Goal: Task Accomplishment & Management: Manage account settings

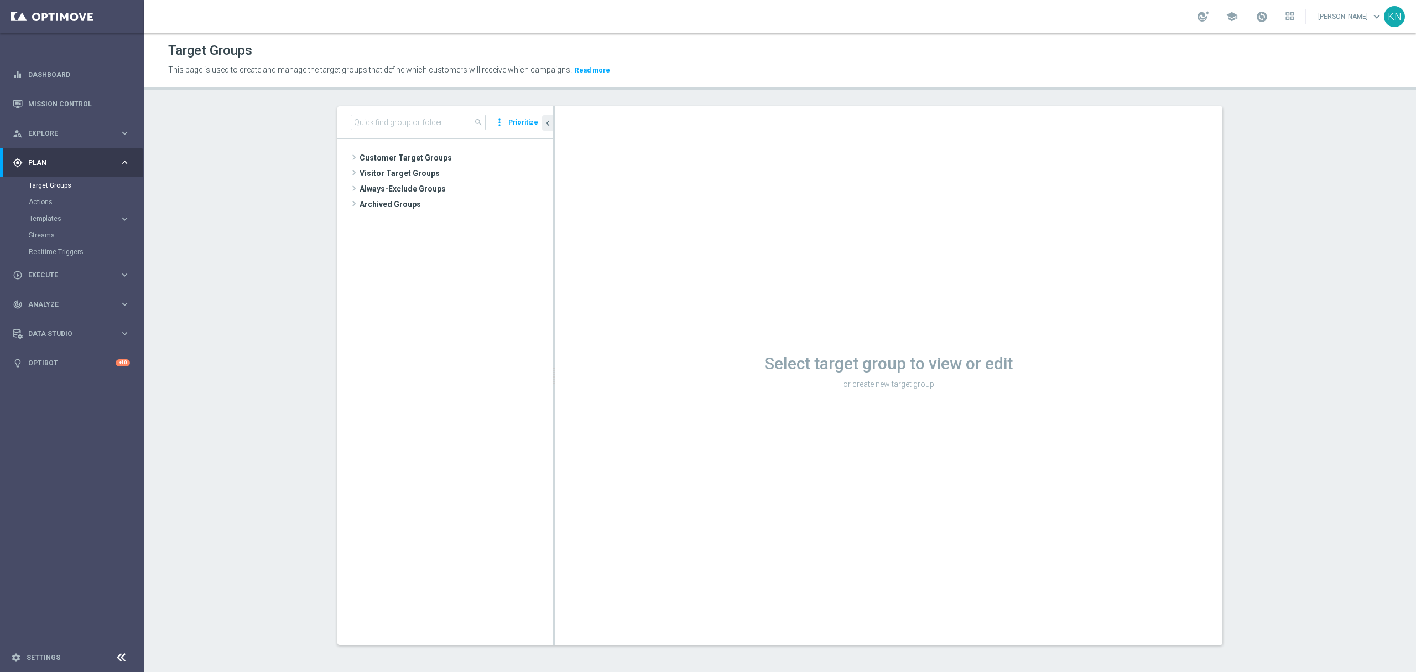
click at [410, 430] on tree-viewport "Customer Target Groups library_add create_new_folder" at bounding box center [445, 391] width 216 height 505
click at [392, 149] on tree-viewport "Customer Target Groups library_add create_new_folder" at bounding box center [445, 391] width 216 height 505
click at [397, 159] on span "Customer Target Groups" at bounding box center [443, 157] width 167 height 15
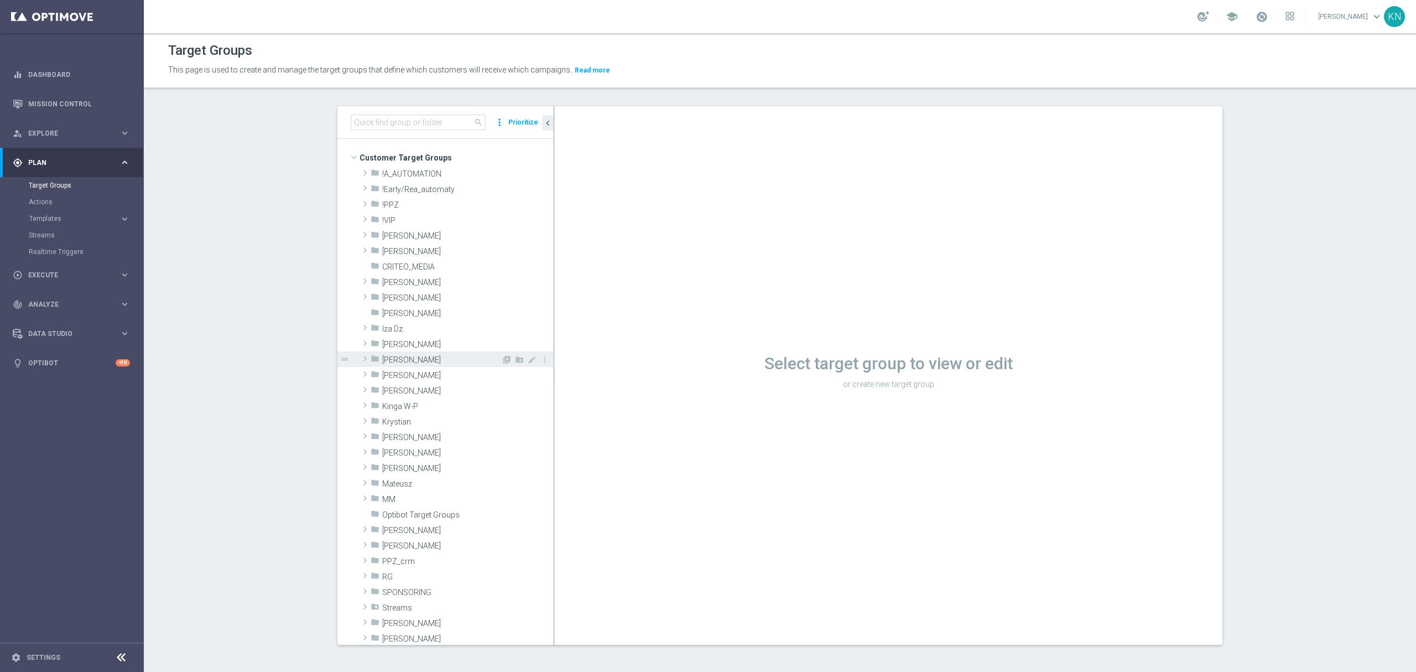
click at [409, 358] on span "[PERSON_NAME]" at bounding box center [441, 359] width 119 height 9
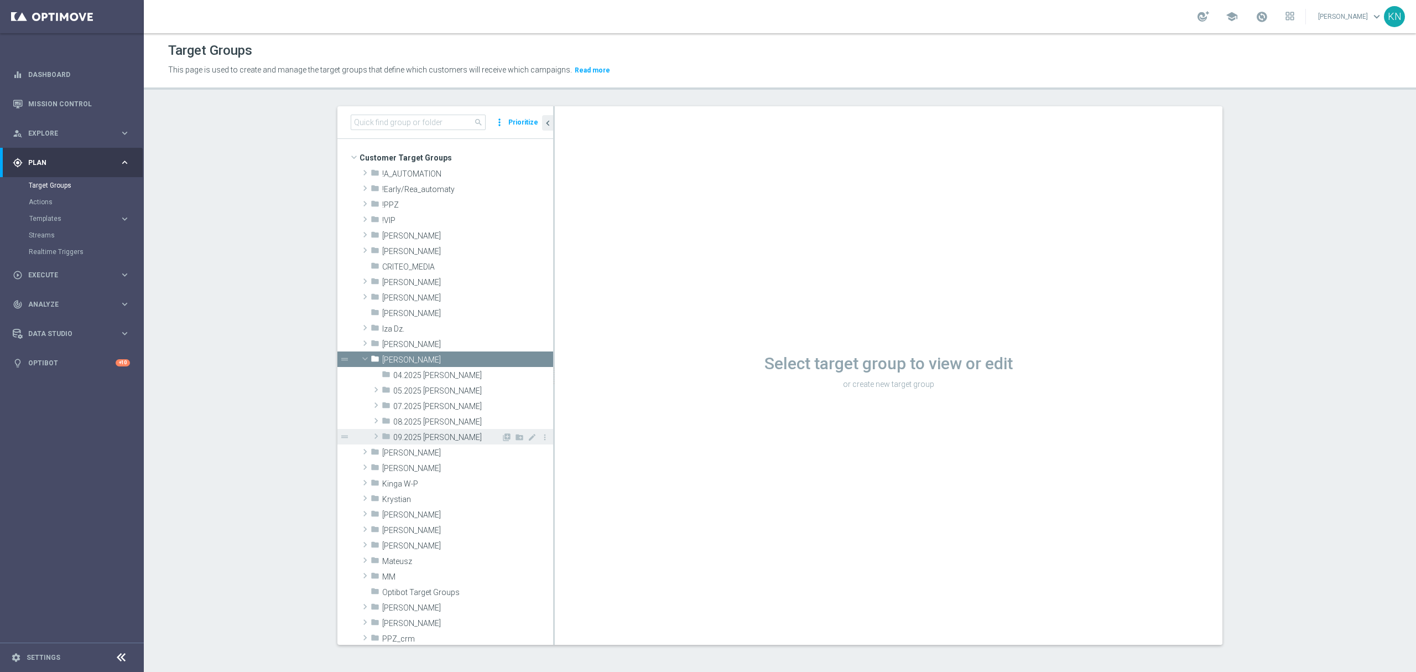
drag, startPoint x: 427, startPoint y: 439, endPoint x: 433, endPoint y: 434, distance: 7.4
click at [428, 439] on span "09.2025 [PERSON_NAME]" at bounding box center [447, 437] width 108 height 9
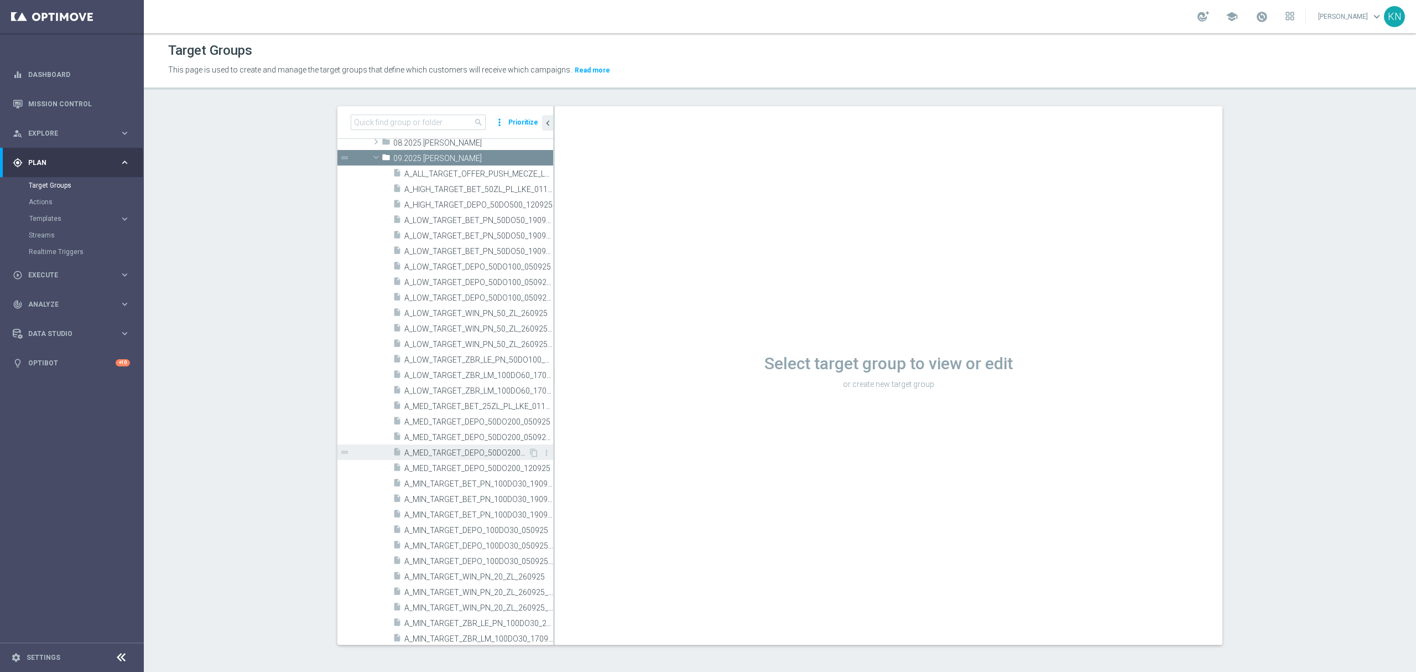
scroll to position [295, 0]
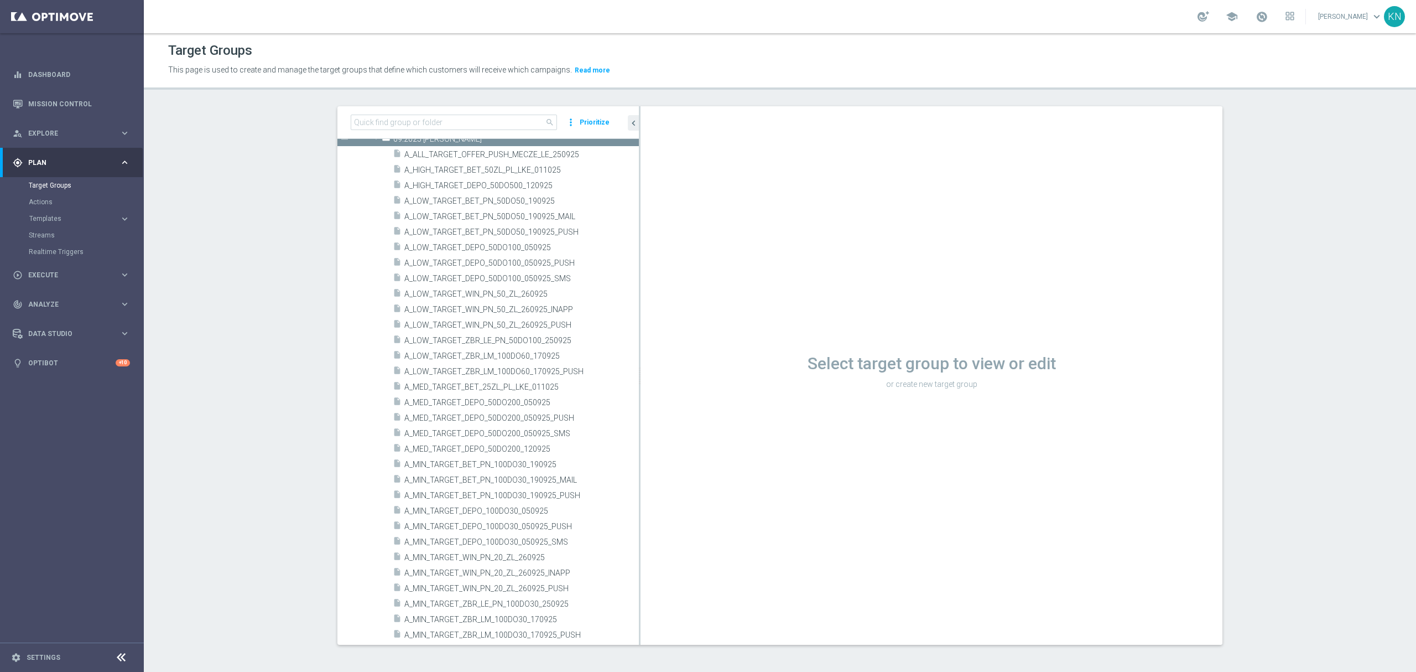
drag, startPoint x: 548, startPoint y: 207, endPoint x: 699, endPoint y: 217, distance: 151.9
click at [699, 217] on as-split "search more_vert Prioritize Customer Target Groups library_add create_new_folder" at bounding box center [779, 375] width 885 height 538
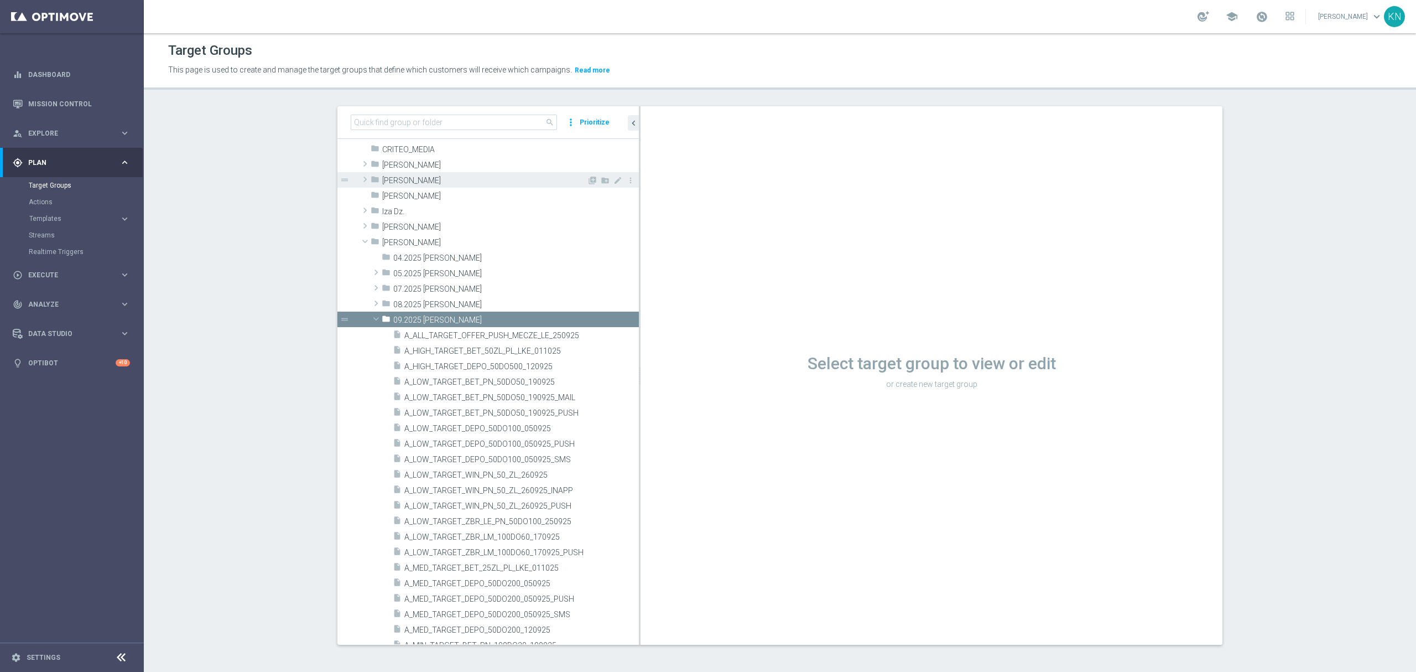
scroll to position [0, 0]
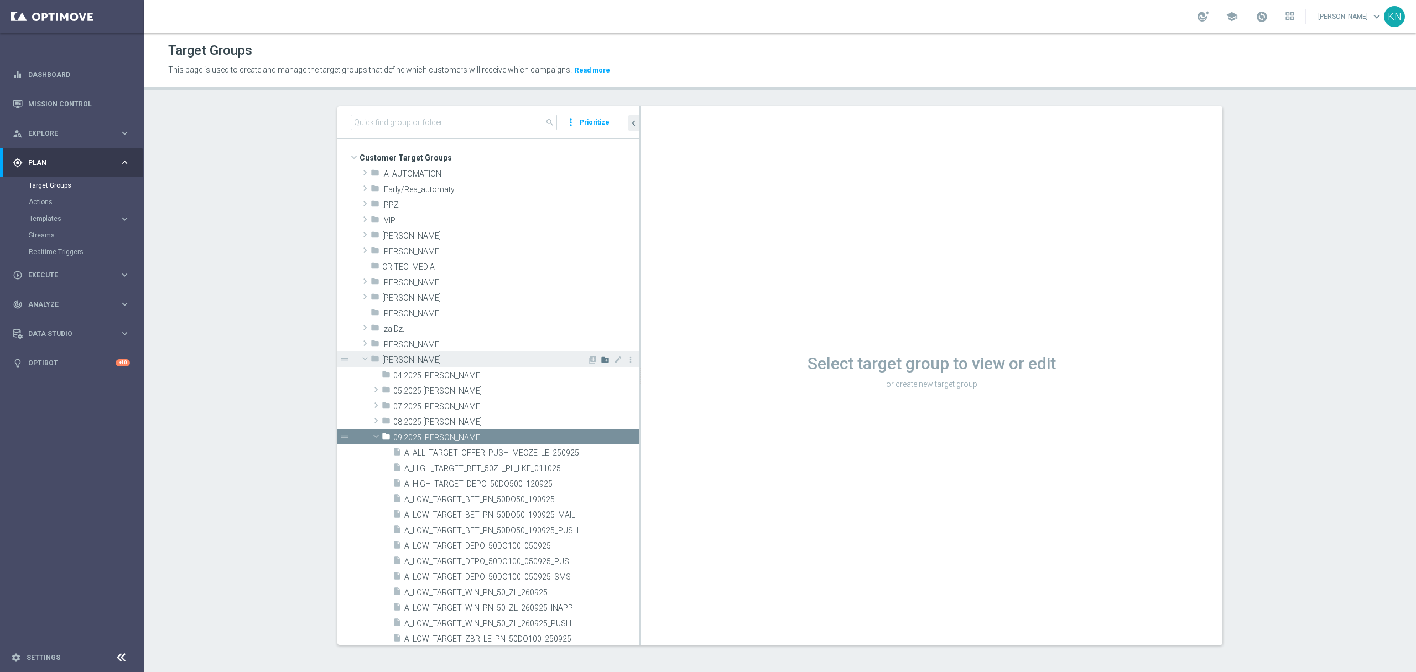
click at [601, 358] on icon "create_new_folder" at bounding box center [605, 359] width 9 height 9
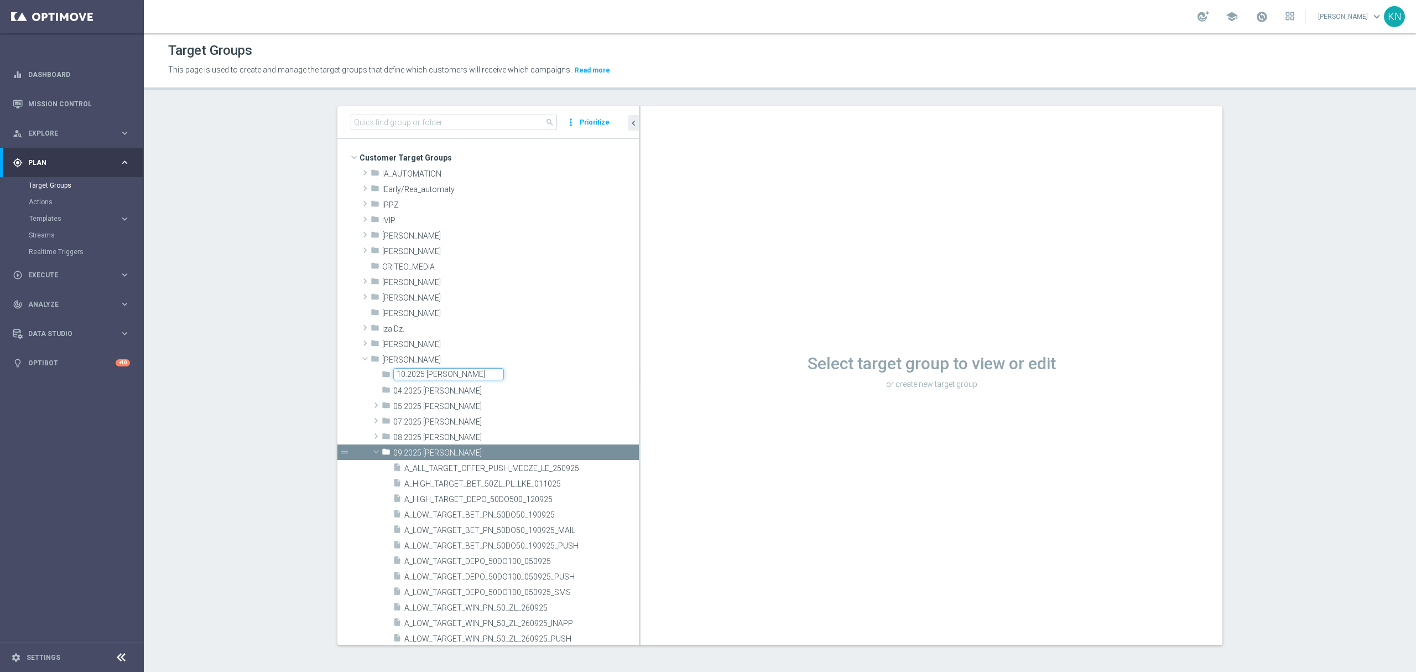
type input "10.2025 [PERSON_NAME]"
click at [717, 435] on div "Select target group to view or edit or create new target group" at bounding box center [932, 375] width 582 height 538
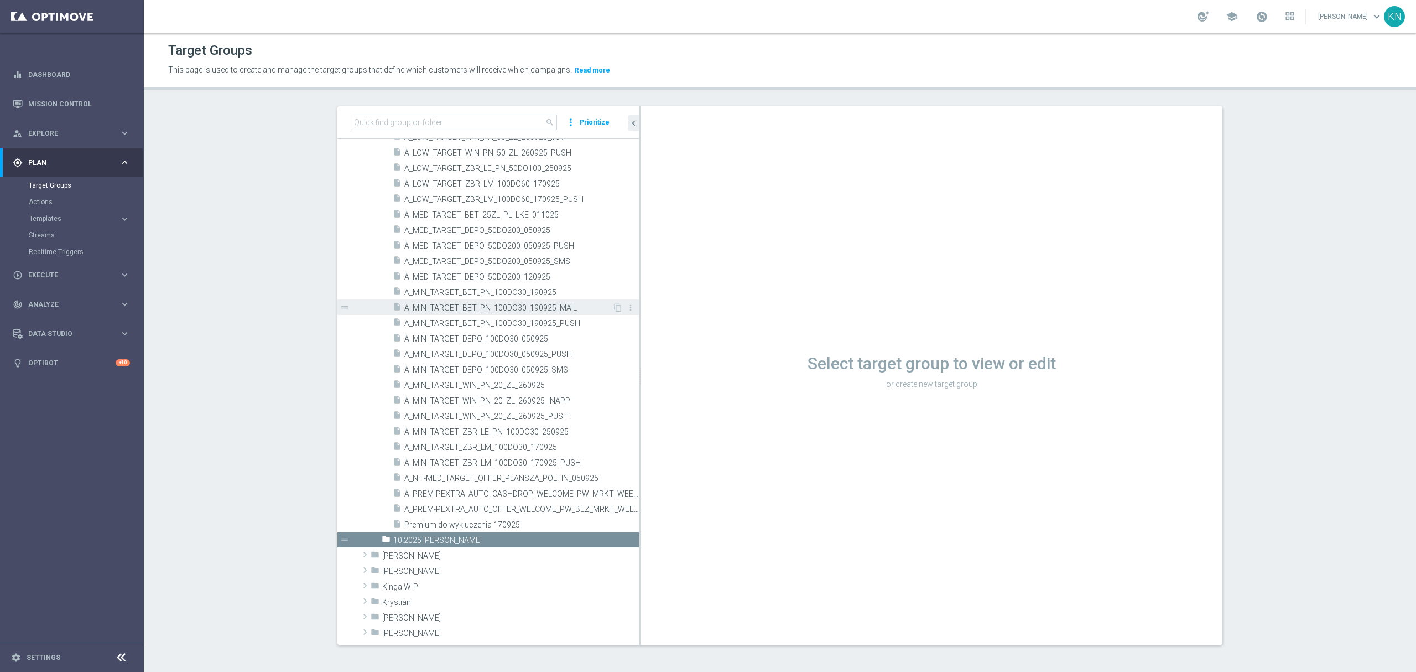
scroll to position [465, 0]
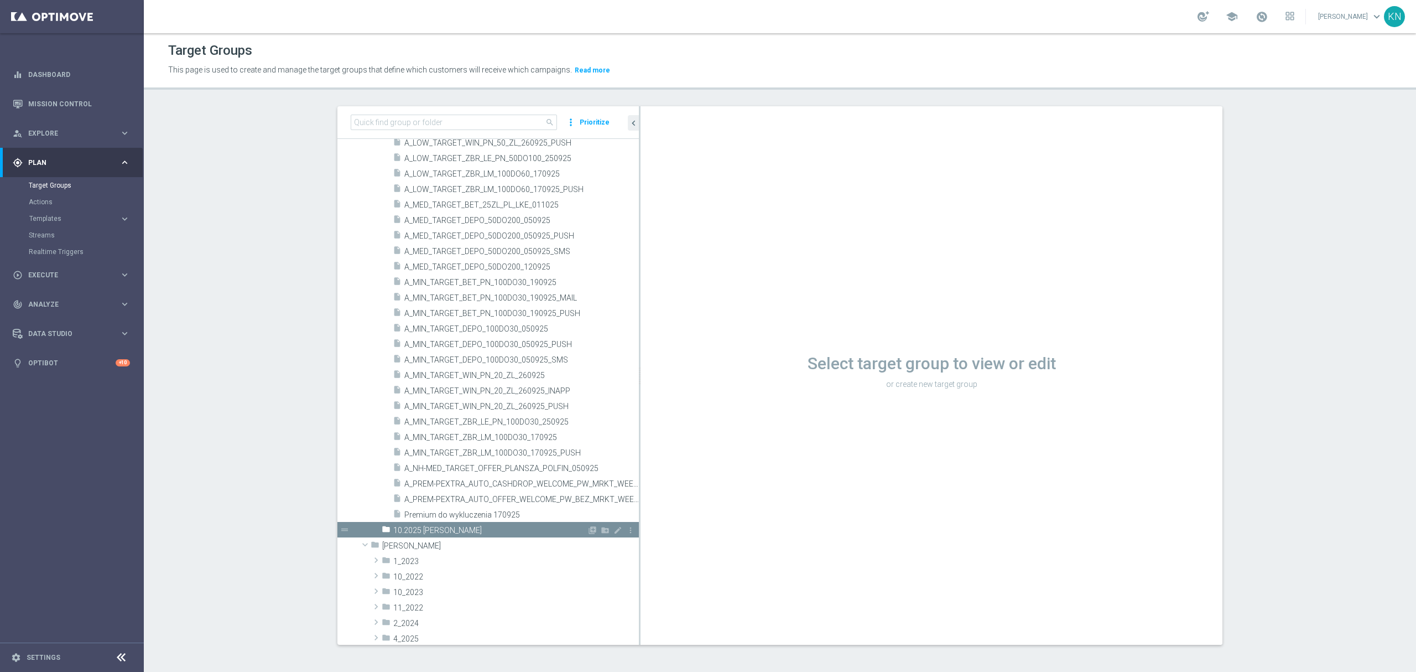
click at [374, 529] on tree-node-expander at bounding box center [376, 526] width 11 height 9
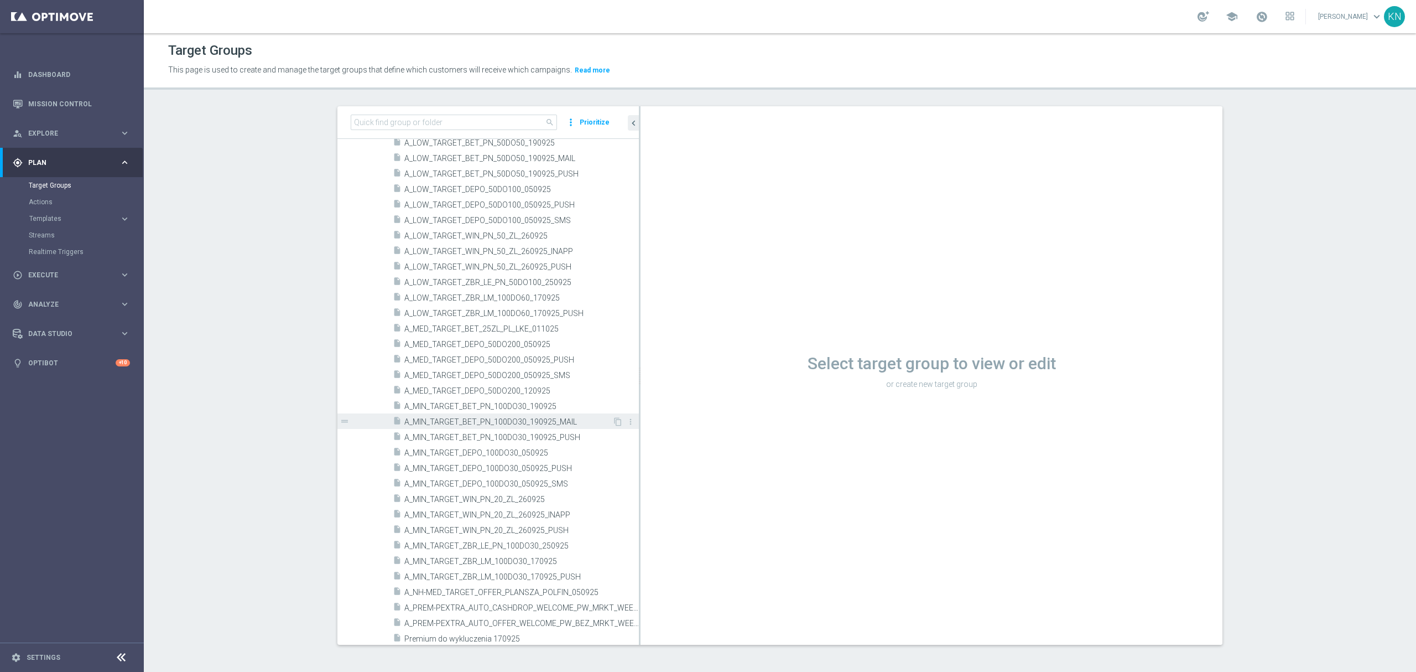
scroll to position [391, 0]
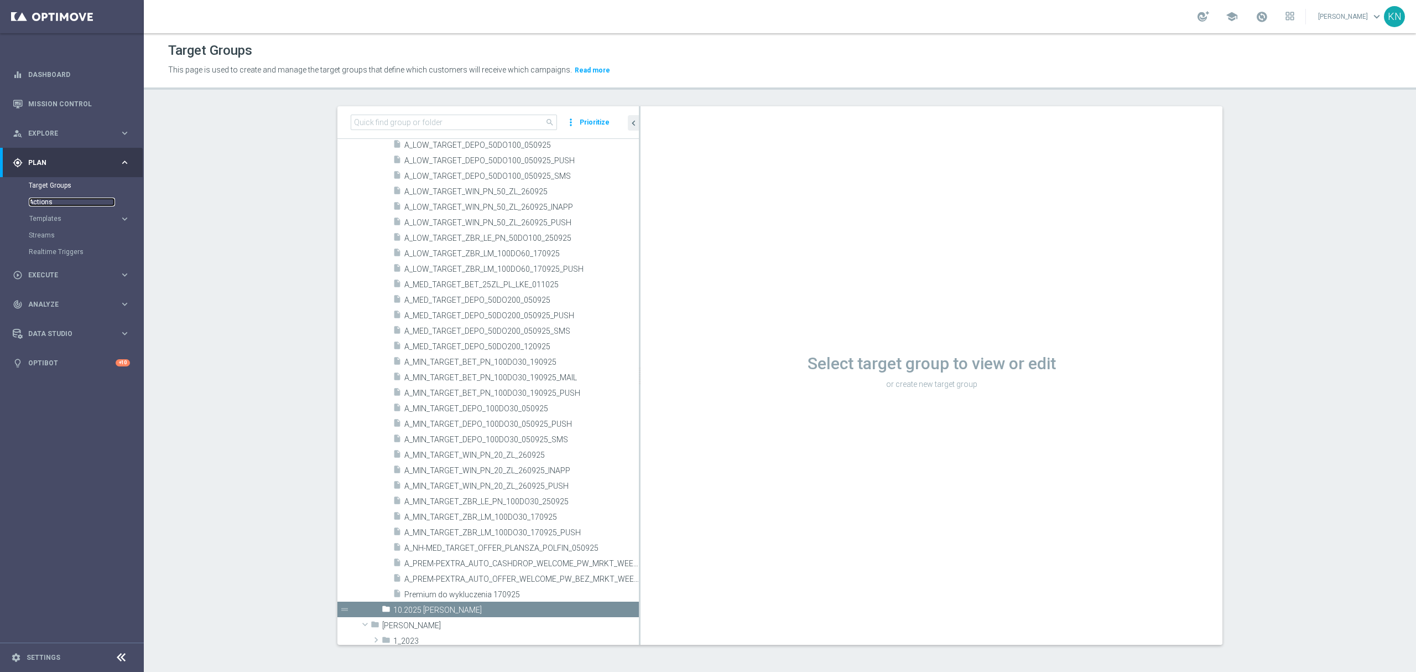
click at [45, 204] on link "Actions" at bounding box center [72, 201] width 86 height 9
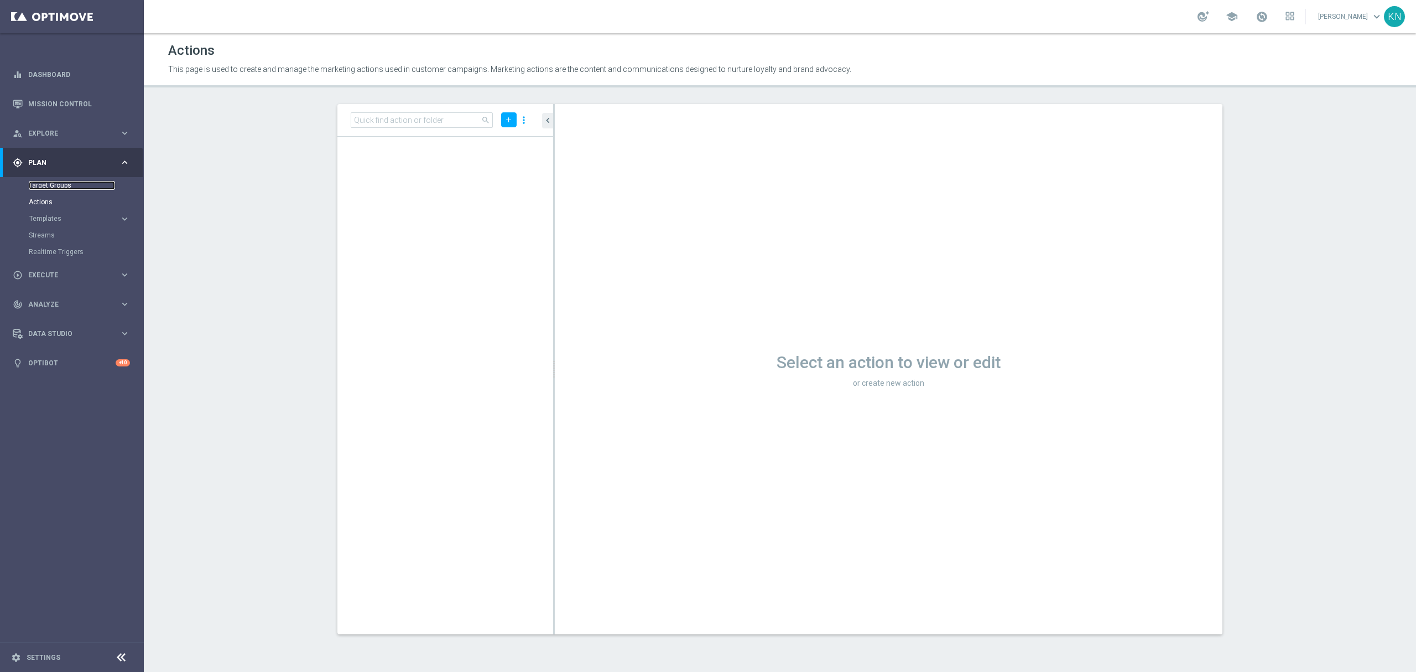
click at [50, 185] on link "Target Groups" at bounding box center [72, 185] width 86 height 9
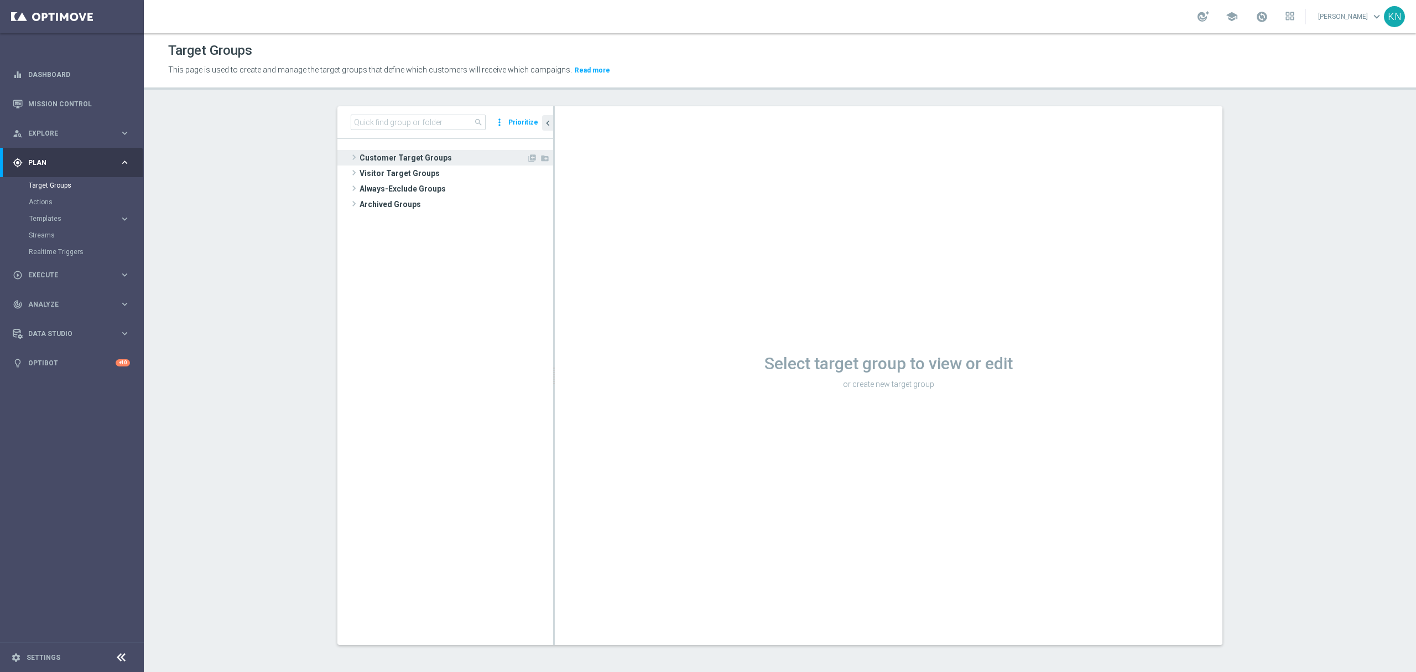
click at [403, 157] on span "Customer Target Groups" at bounding box center [443, 157] width 167 height 15
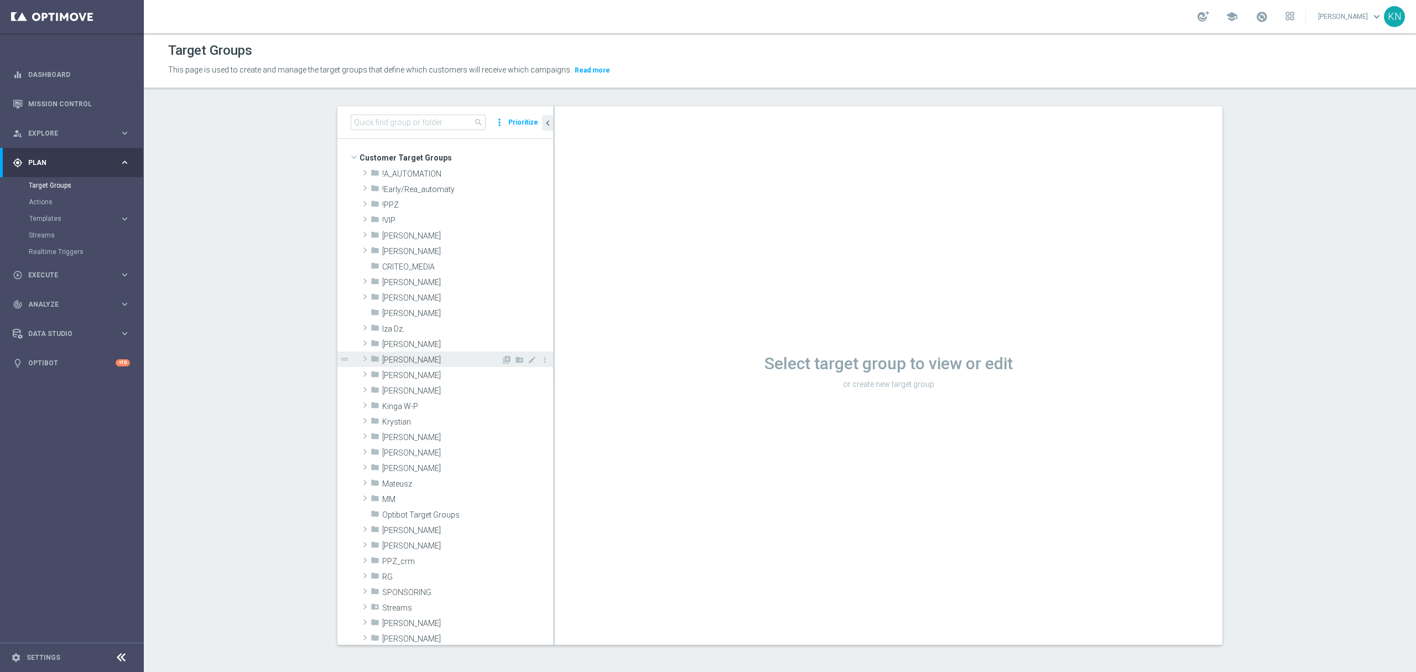
click at [406, 358] on span "[PERSON_NAME]" at bounding box center [441, 359] width 119 height 9
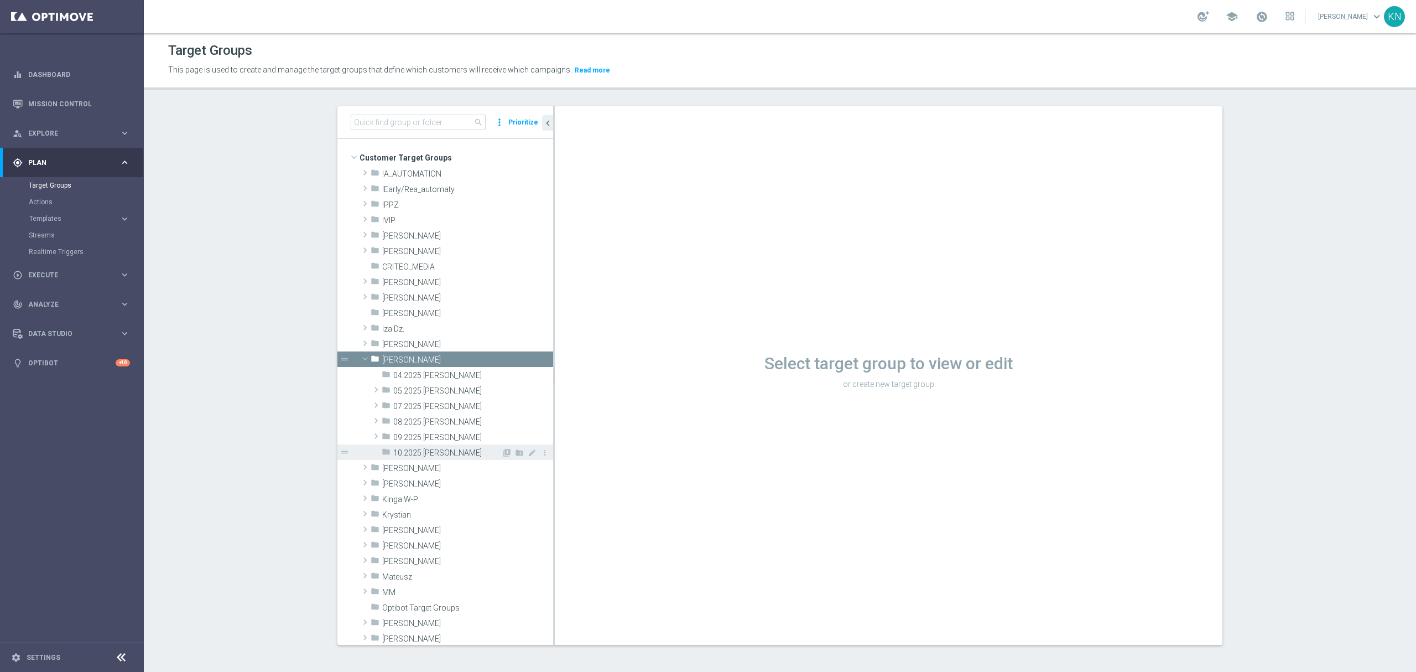
click at [418, 448] on span "10.2025 [PERSON_NAME]" at bounding box center [447, 452] width 108 height 9
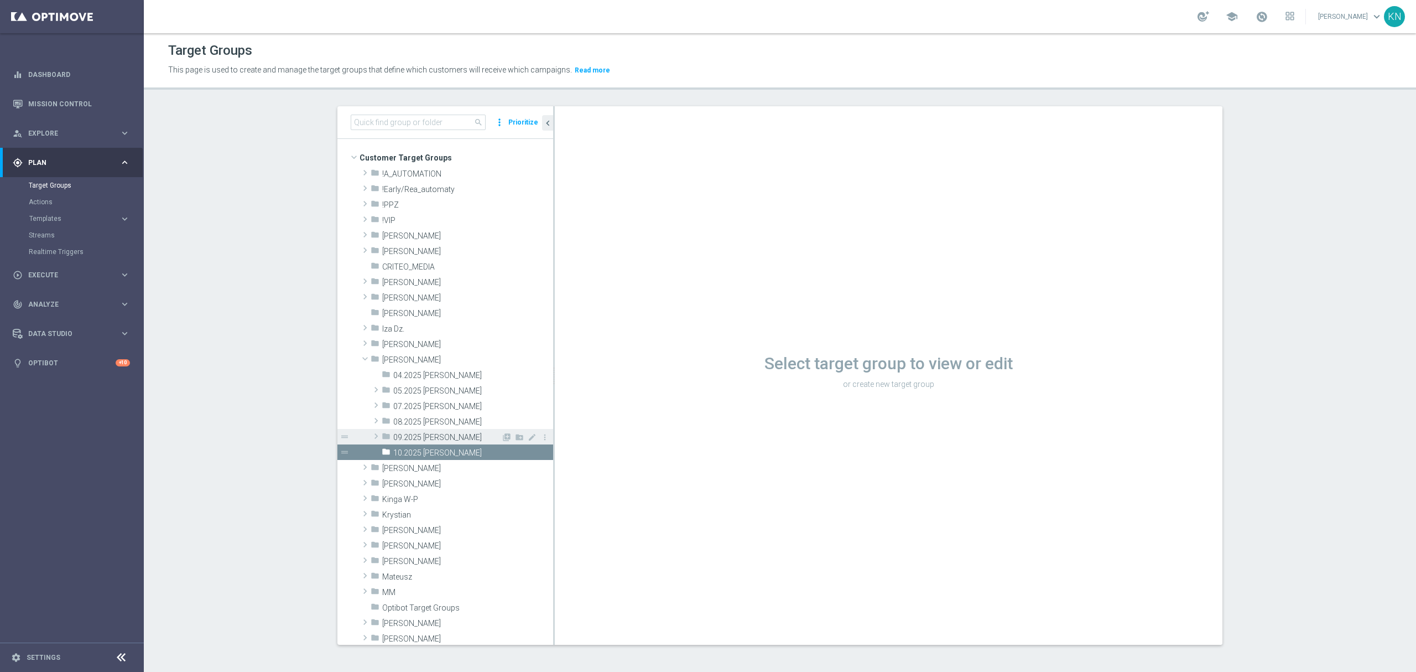
click at [419, 436] on span "09.2025 [PERSON_NAME]" at bounding box center [447, 437] width 108 height 9
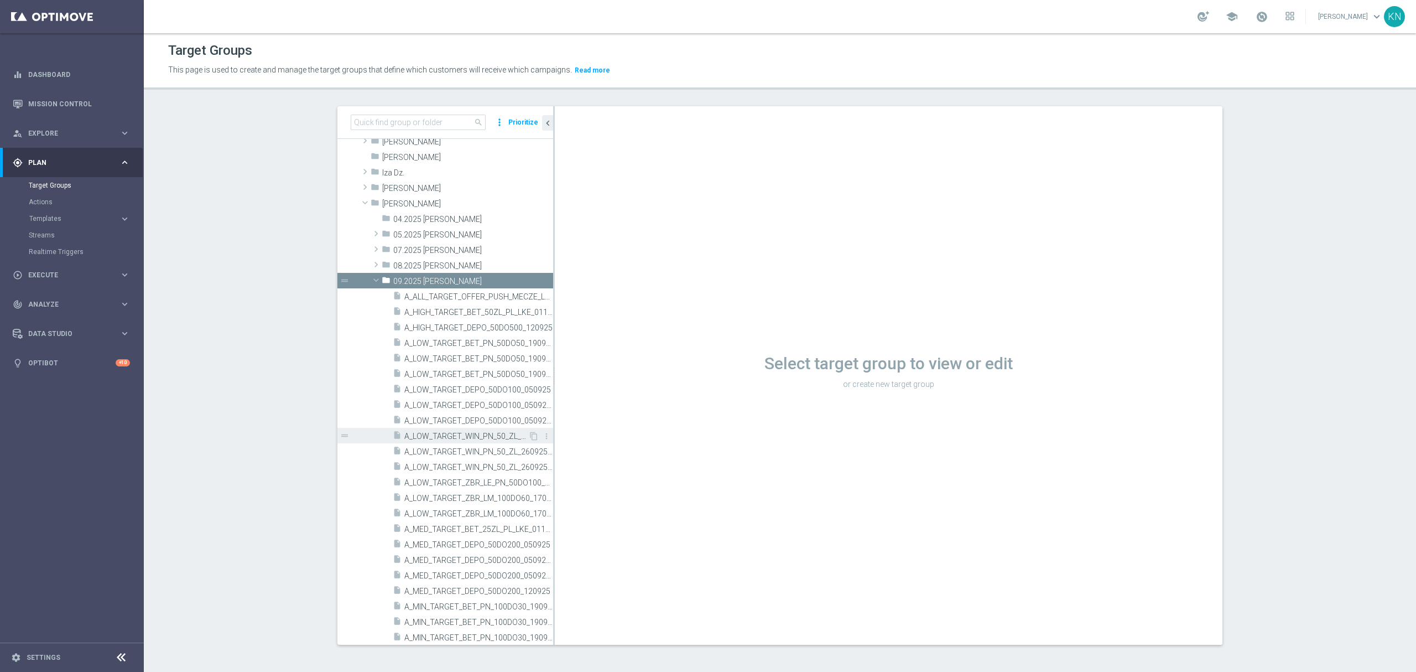
scroll to position [221, 0]
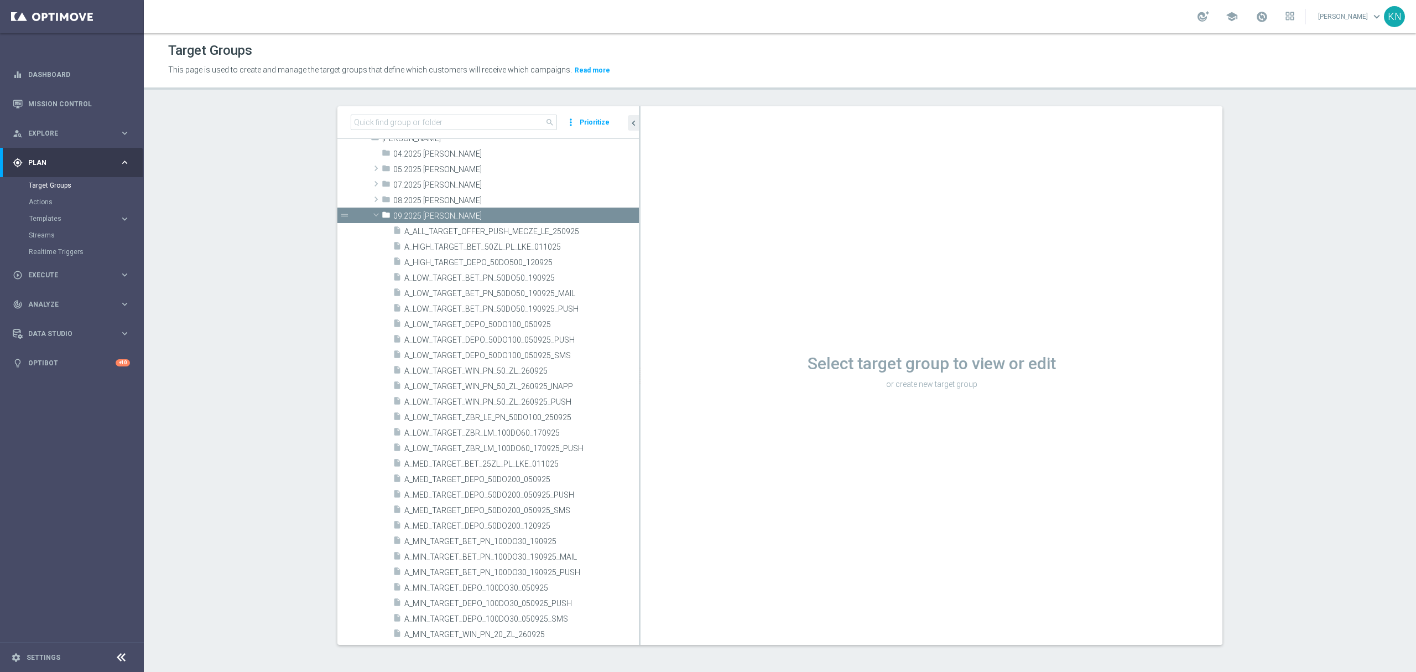
drag, startPoint x: 548, startPoint y: 379, endPoint x: 843, endPoint y: 378, distance: 295.4
click at [843, 378] on as-split "search more_vert Prioritize Customer Target Groups library_add create_new_folder" at bounding box center [779, 375] width 885 height 538
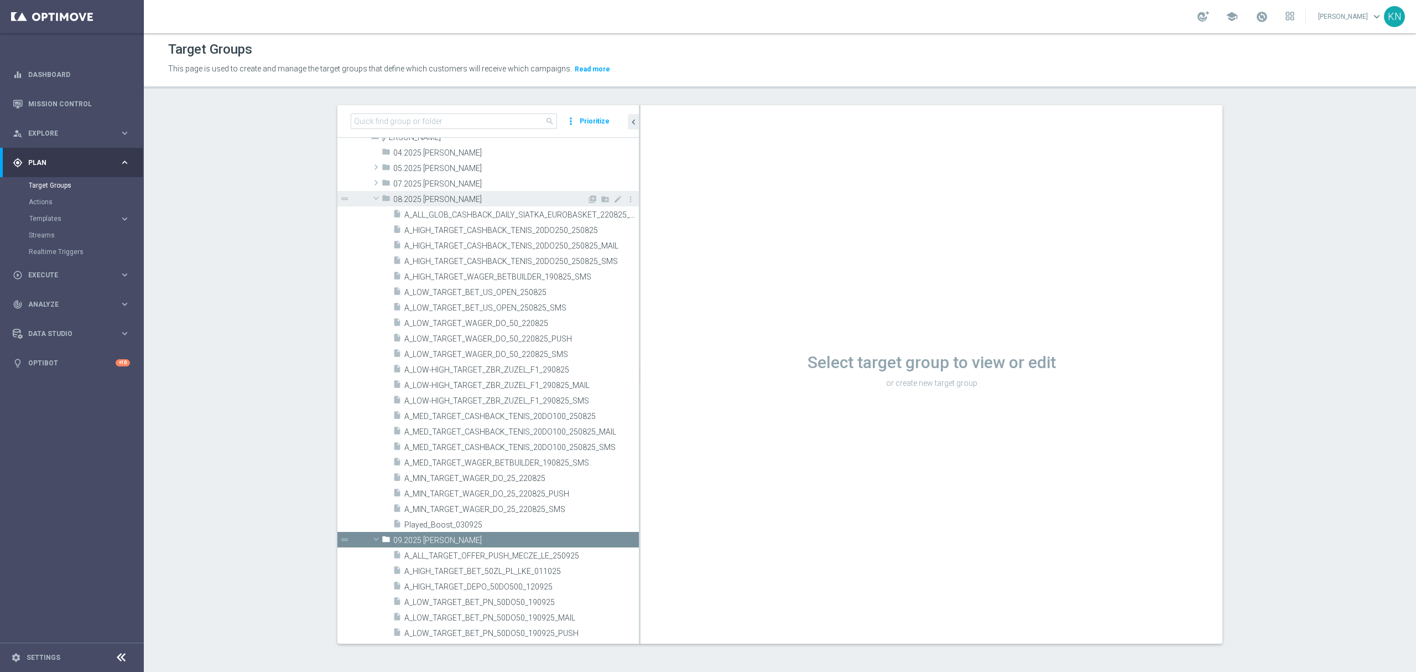
click at [373, 197] on span at bounding box center [375, 197] width 13 height 11
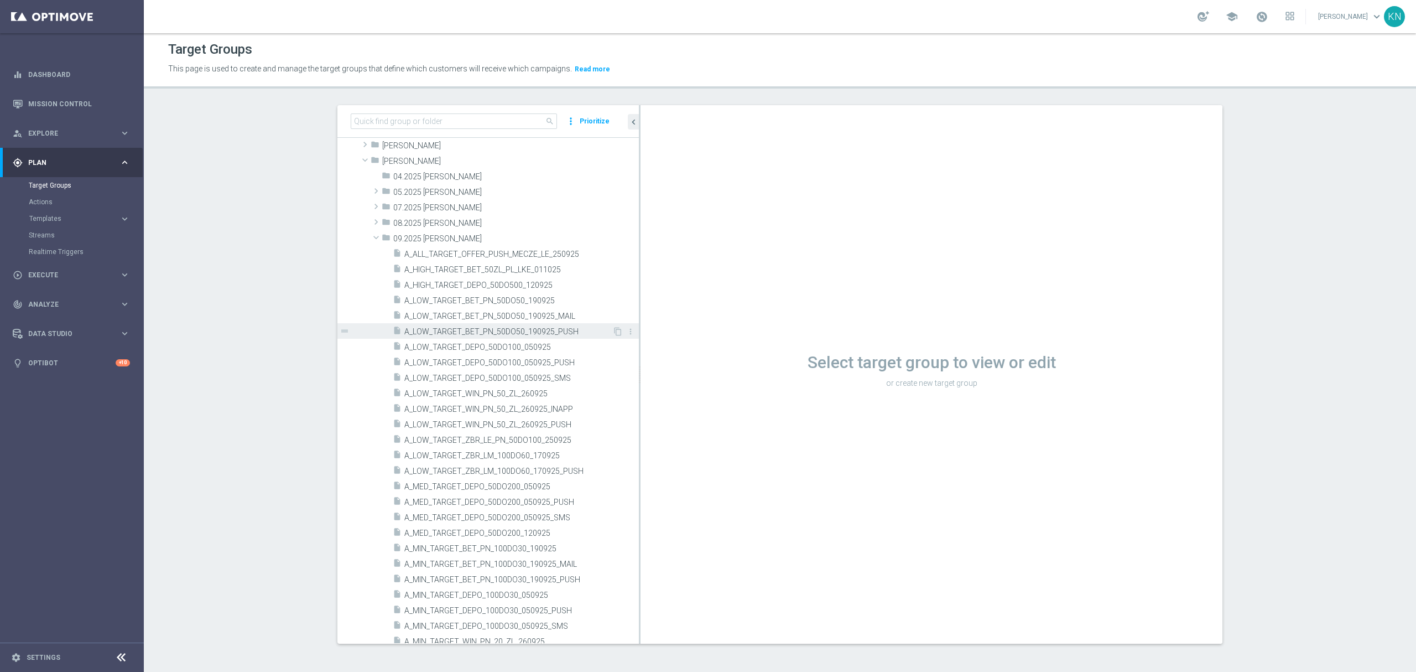
scroll to position [169, 0]
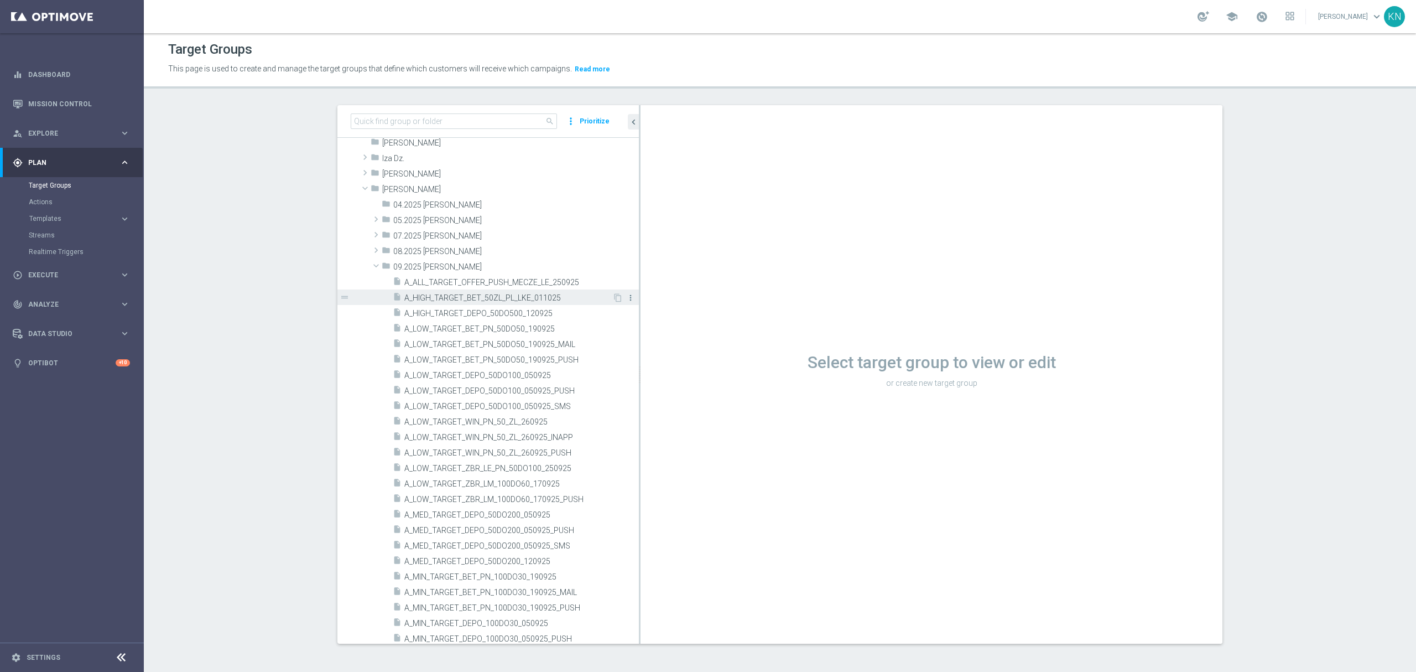
click at [626, 294] on icon "more_vert" at bounding box center [630, 297] width 9 height 9
click at [507, 298] on span "A_HIGH_TARGET_BET_50ZL_PL_LKE_011025" at bounding box center [508, 297] width 208 height 9
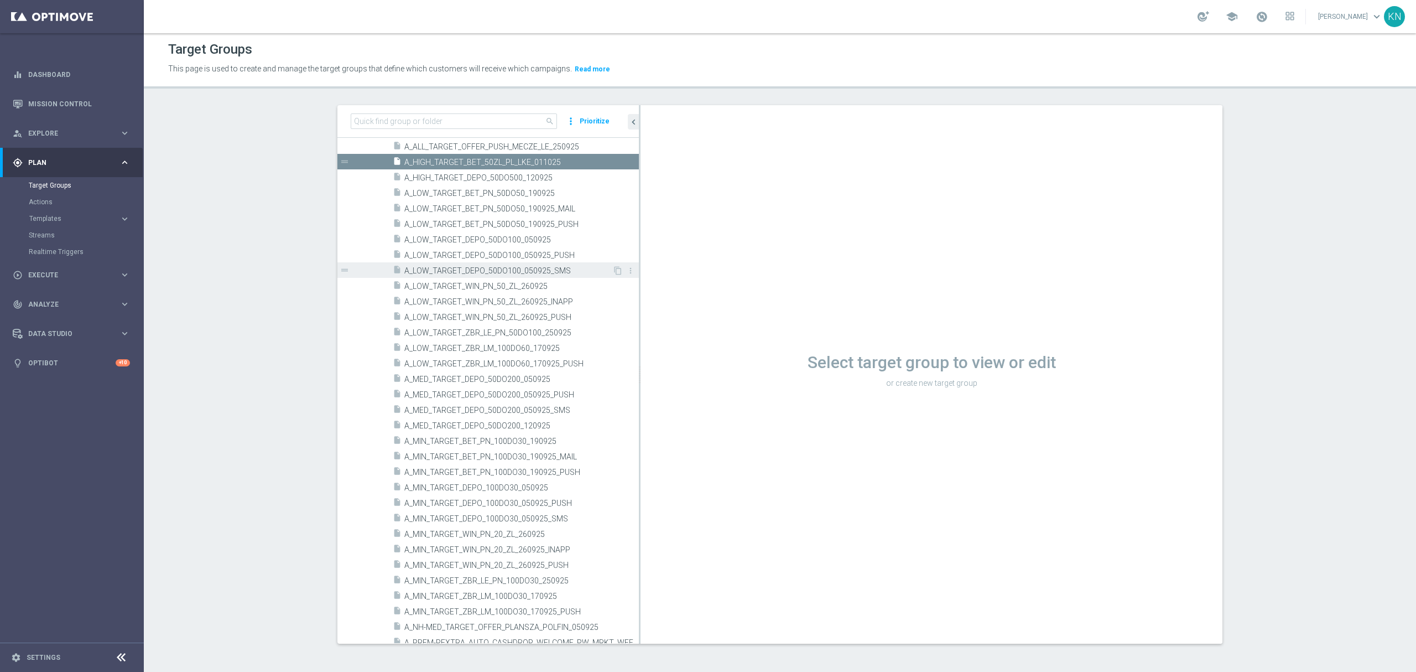
scroll to position [317, 0]
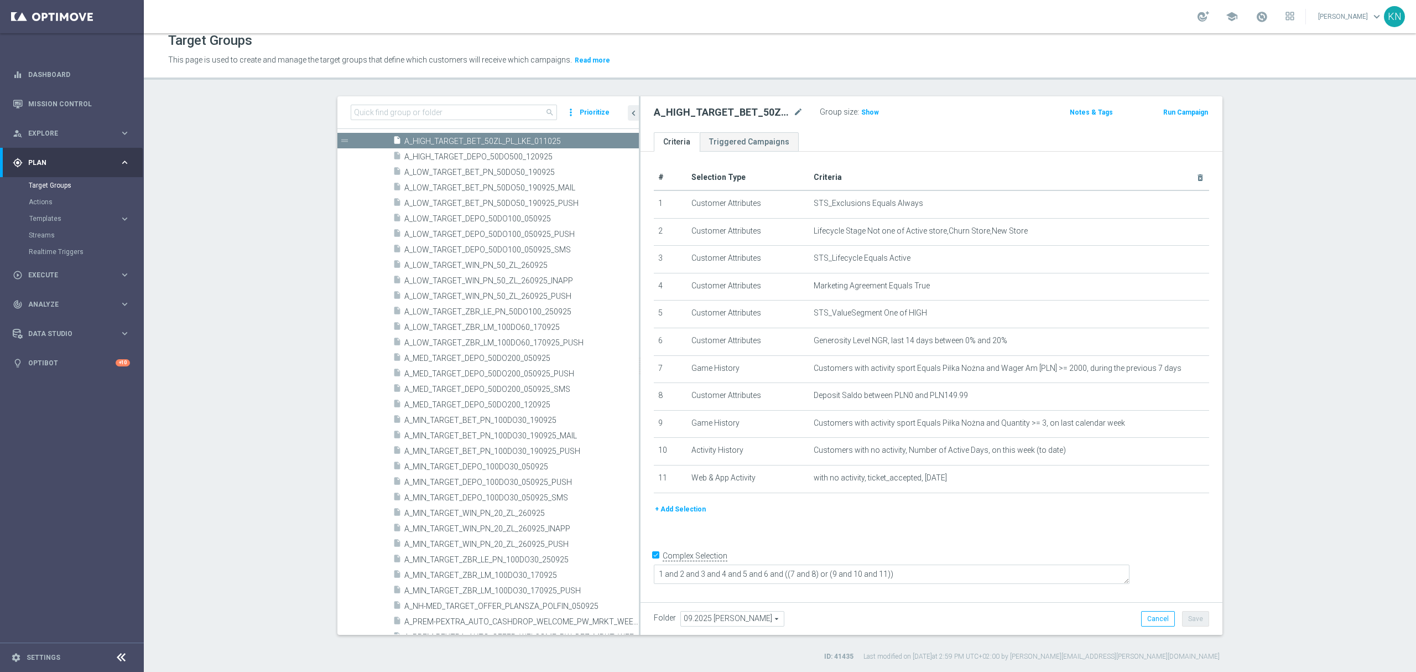
scroll to position [34, 0]
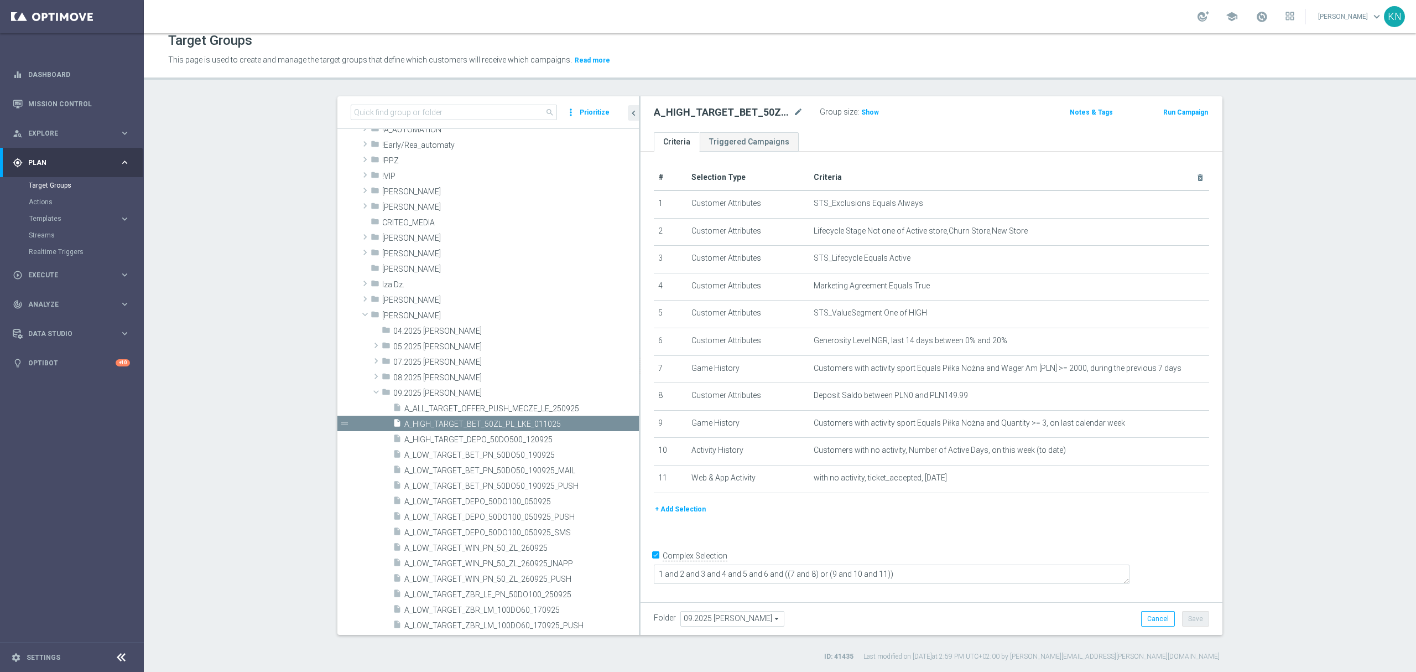
click at [721, 618] on span "09.2025 [PERSON_NAME]" at bounding box center [732, 618] width 103 height 14
click at [704, 613] on input "search" at bounding box center [731, 618] width 103 height 15
type input "10.2025"
click at [727, 602] on span "10.2025 [PERSON_NAME]" at bounding box center [732, 603] width 92 height 9
type input "10.2025 [PERSON_NAME]"
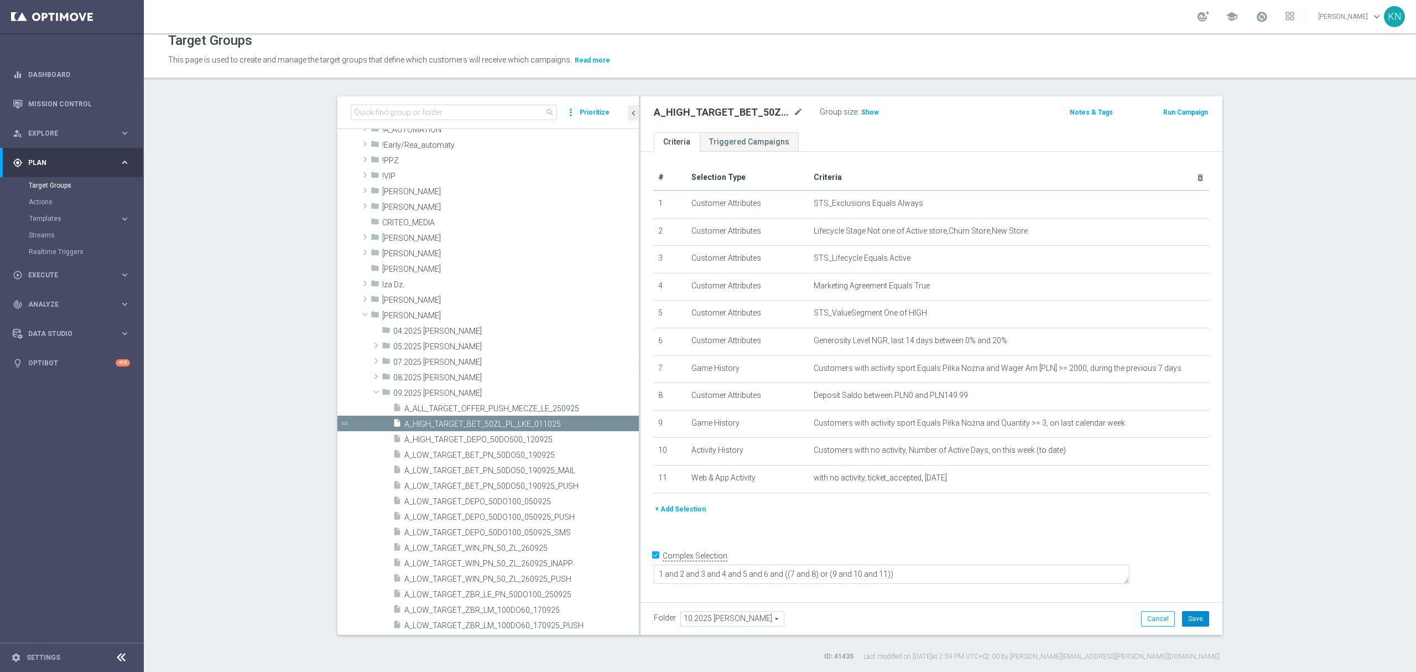
click at [1189, 618] on button "Save" at bounding box center [1195, 618] width 27 height 15
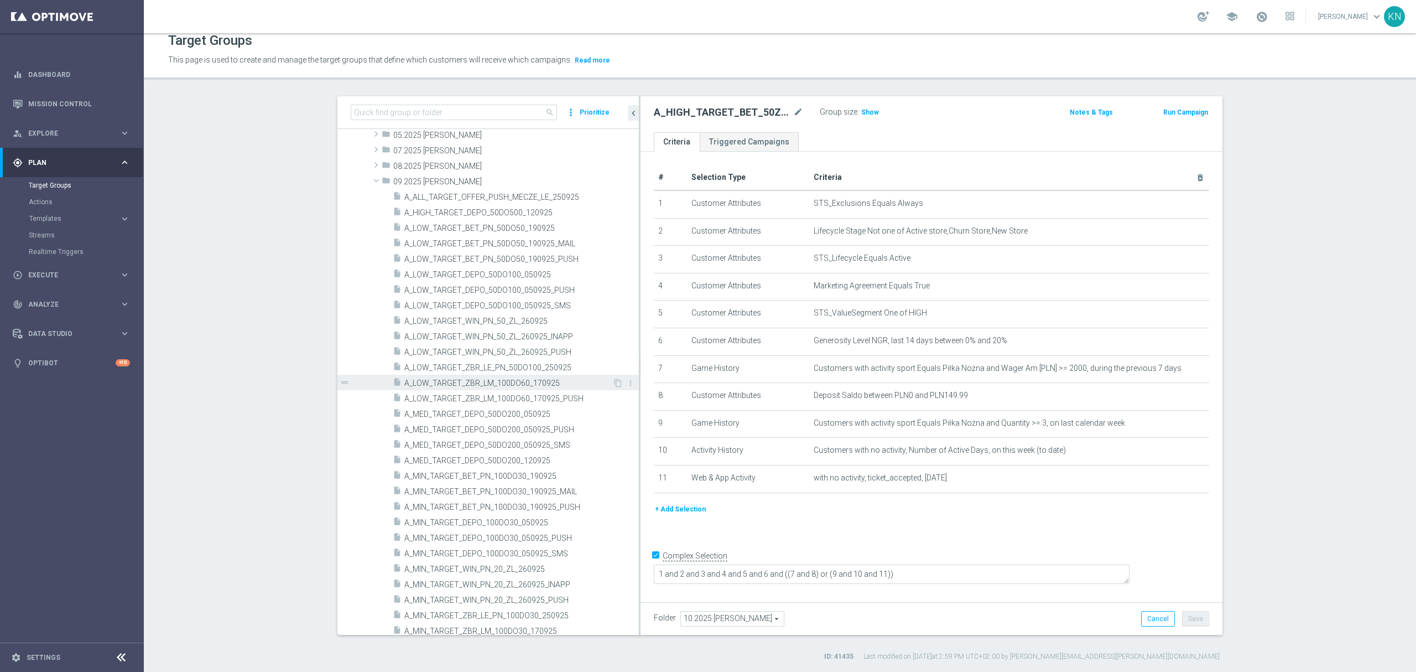
scroll to position [228, 0]
click at [613, 461] on icon "content_copy" at bounding box center [617, 461] width 9 height 9
checkbox input "false"
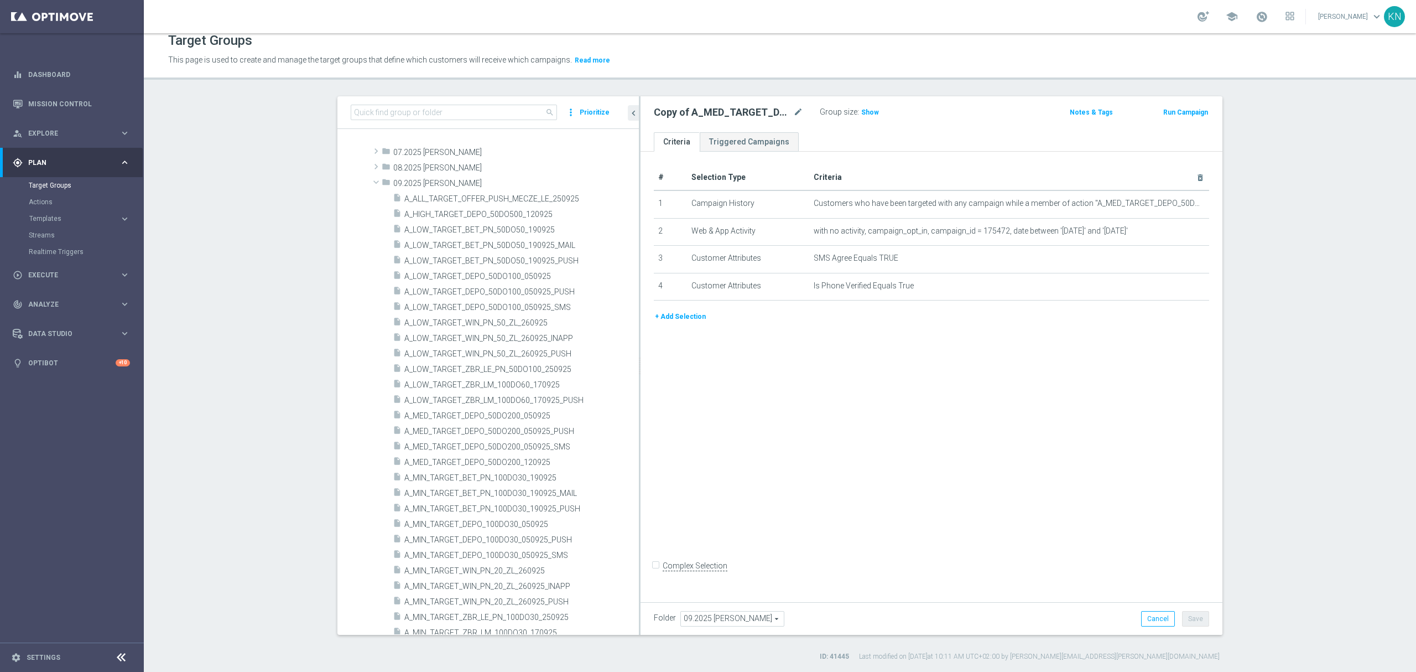
scroll to position [495, 0]
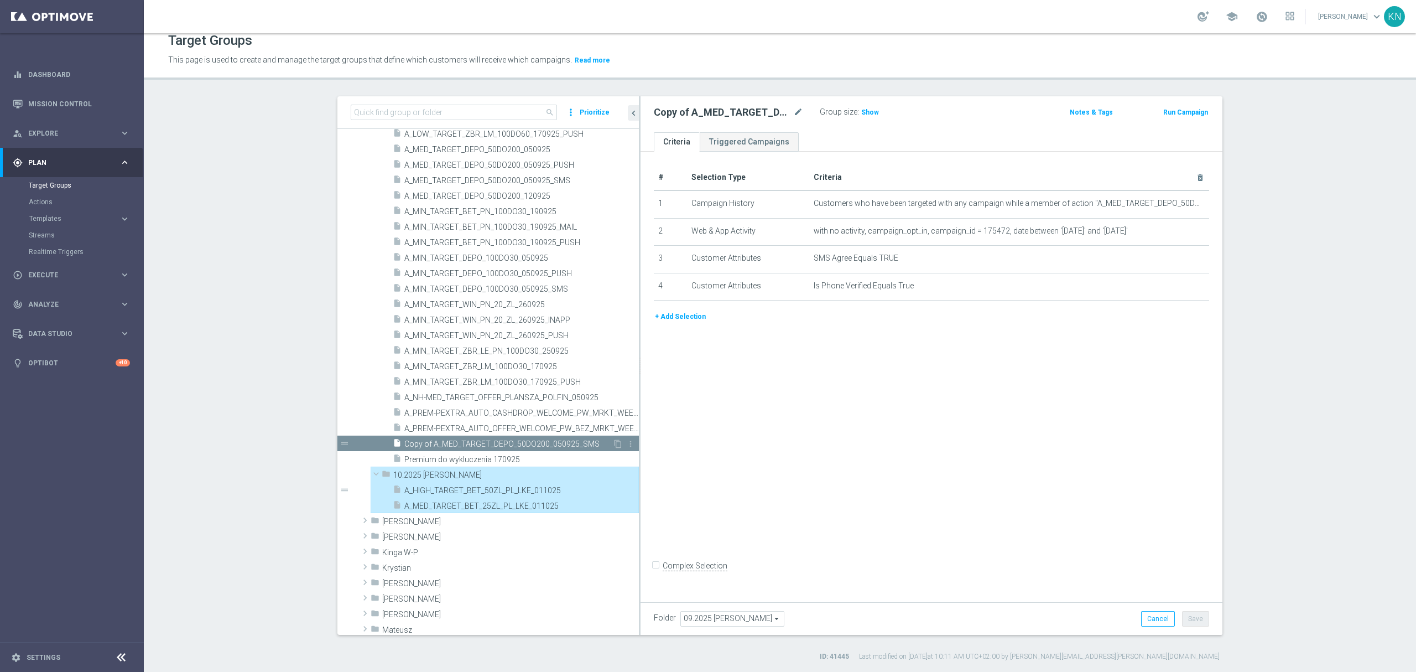
type input "10.2025 [PERSON_NAME]"
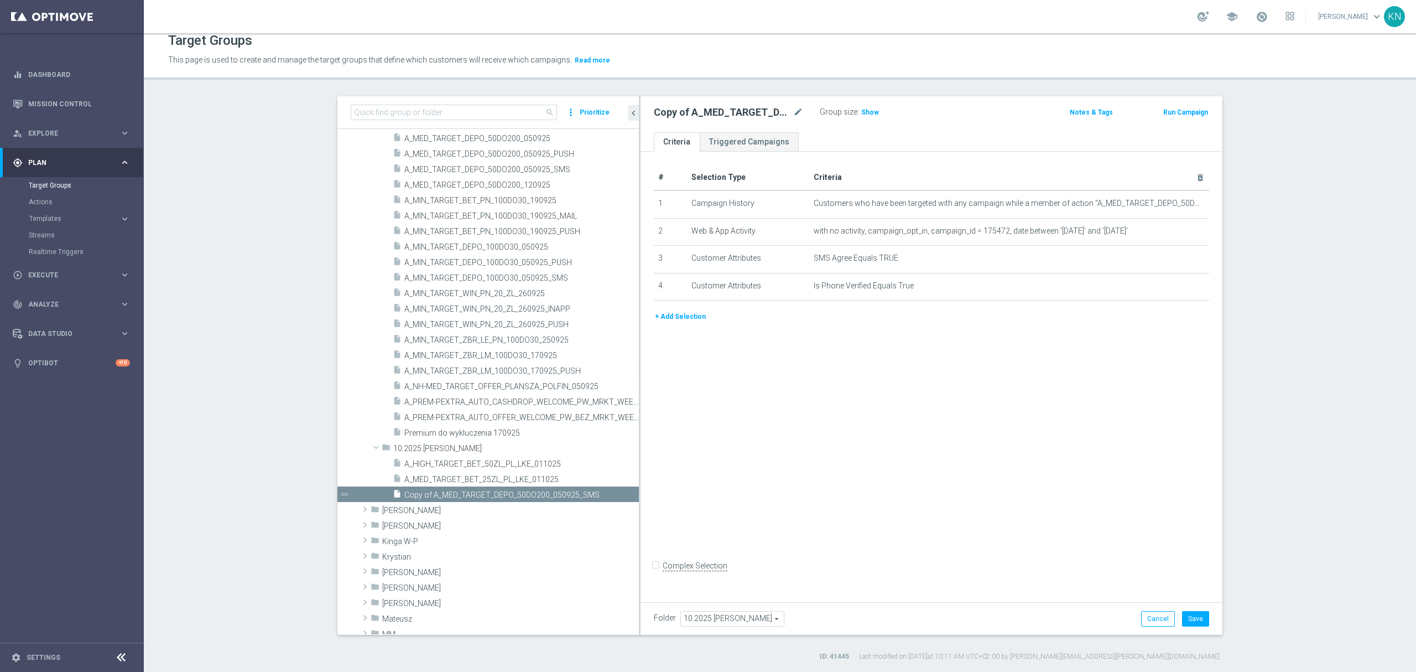
scroll to position [700, 0]
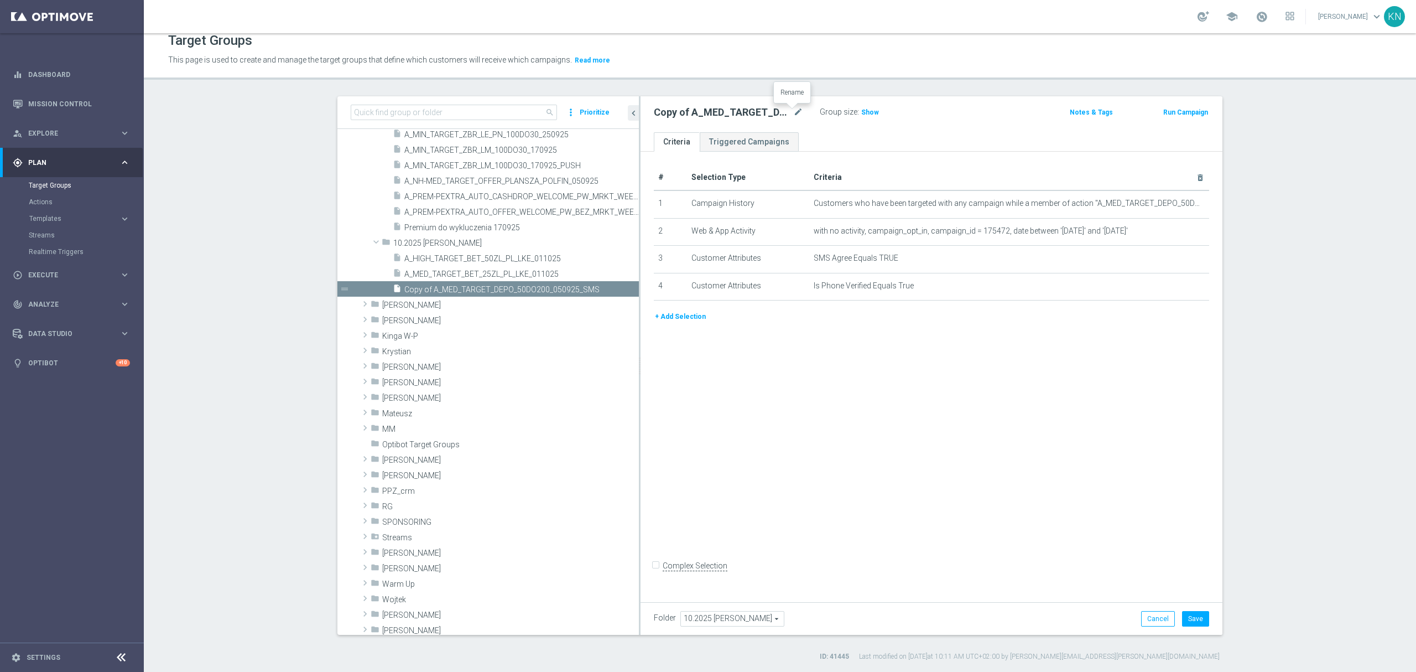
drag, startPoint x: 789, startPoint y: 113, endPoint x: 769, endPoint y: 125, distance: 23.3
click at [793, 112] on icon "mode_edit" at bounding box center [798, 112] width 10 height 13
type input "A_MED_TARGET_BET_25ZL_PL_LKE_011025_SMS"
click at [899, 377] on div "# Selection Type Criteria delete_forever 1 Campaign History Customers who have …" at bounding box center [932, 374] width 582 height 445
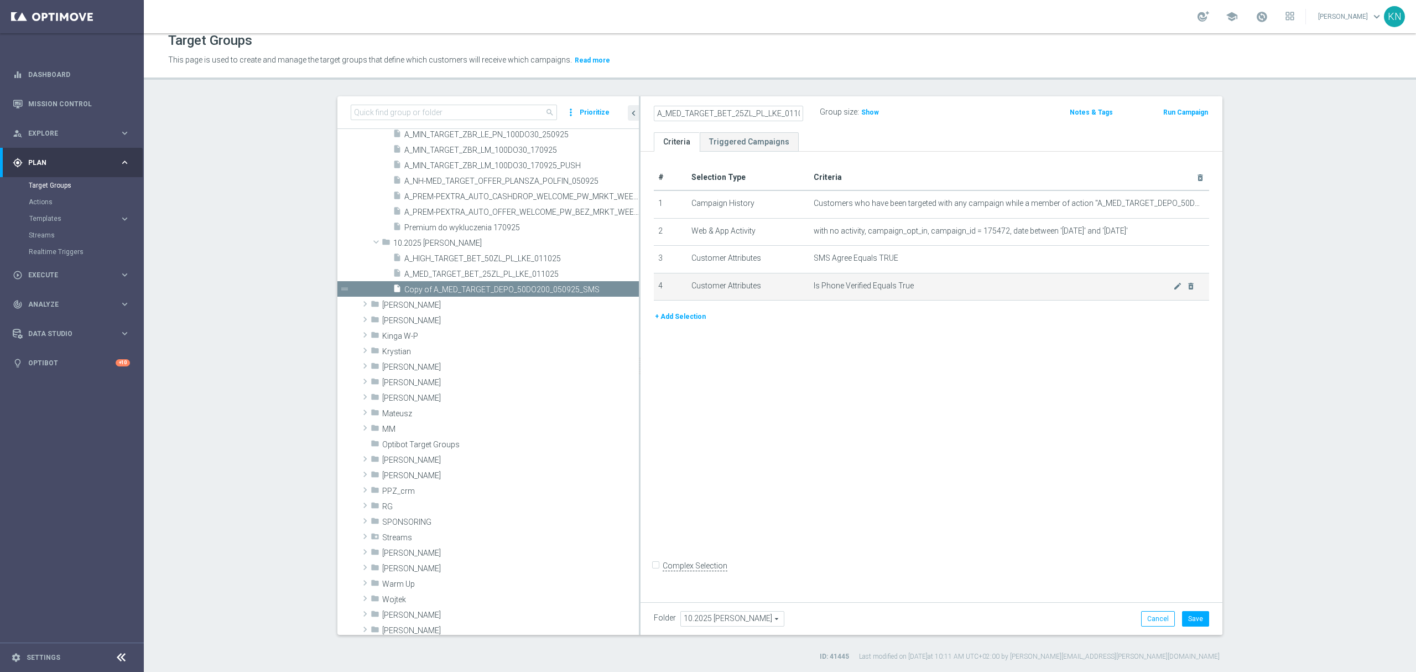
scroll to position [0, 0]
click at [1173, 204] on icon "mode_edit" at bounding box center [1177, 203] width 9 height 9
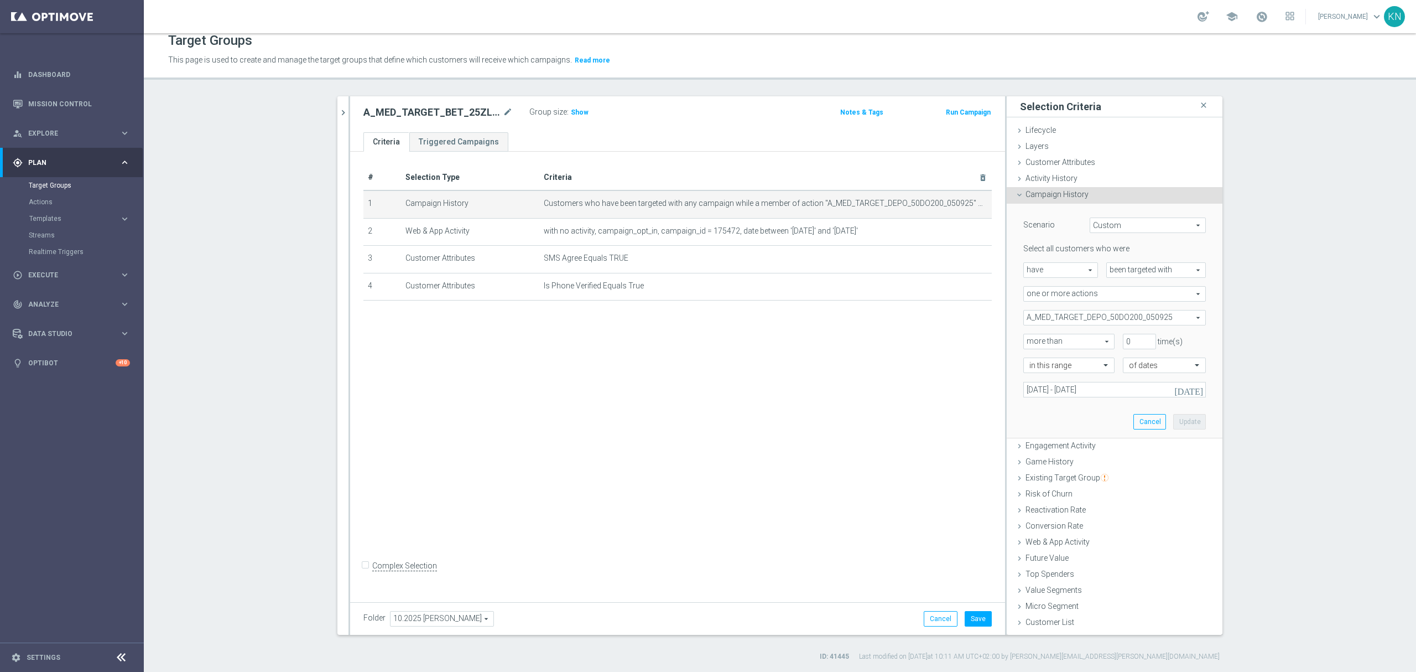
click at [1105, 317] on span "A_MED_TARGET_DEPO_50DO200_050925" at bounding box center [1114, 317] width 181 height 14
click at [1028, 339] on input "Show Selected" at bounding box center [1031, 341] width 7 height 7
checkbox input "true"
click at [1039, 372] on label "A_MED_TARGET_DEPO_50DO200_050925" at bounding box center [1122, 373] width 167 height 14
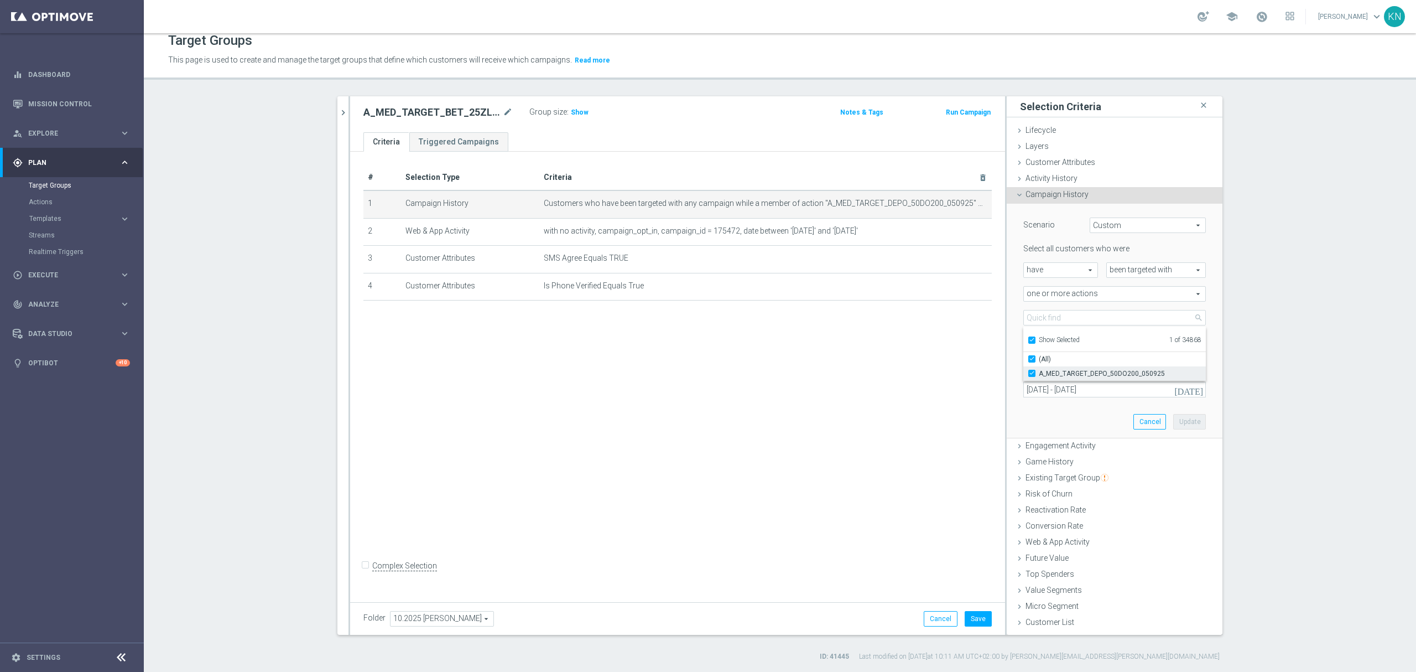
click at [1032, 372] on input "A_MED_TARGET_DEPO_50DO200_050925" at bounding box center [1035, 372] width 7 height 7
checkbox input "false"
type input "Select Action"
checkbox input "false"
click at [1028, 339] on input "Show Selected" at bounding box center [1031, 341] width 7 height 7
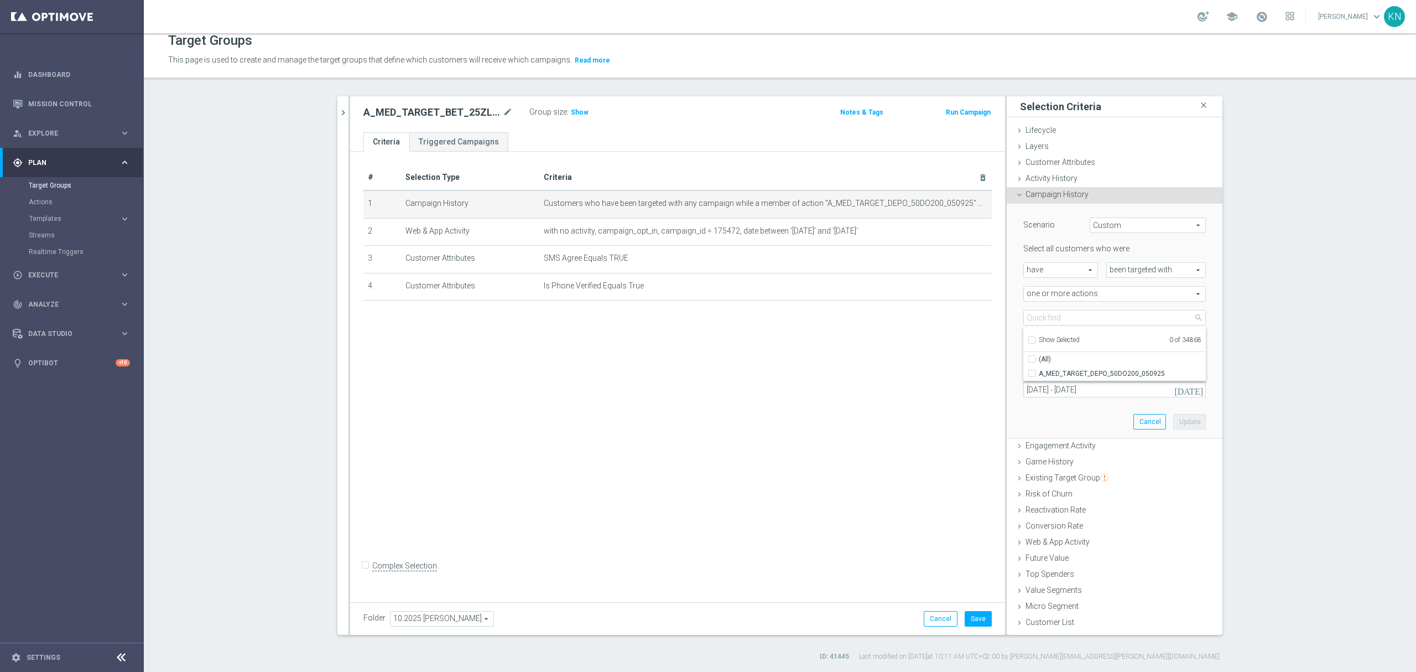
checkbox input "false"
click at [1045, 315] on input "search" at bounding box center [1114, 317] width 183 height 15
paste input "A_MED_TARGET_BET_25ZL_PL_LKE_011025"
type input "A_MED_TARGET_BET_25ZL_PL_LKE_011025"
click at [1032, 372] on input "A_MED_TARGET_BET_25ZL_PL_LKE_011025" at bounding box center [1035, 372] width 7 height 7
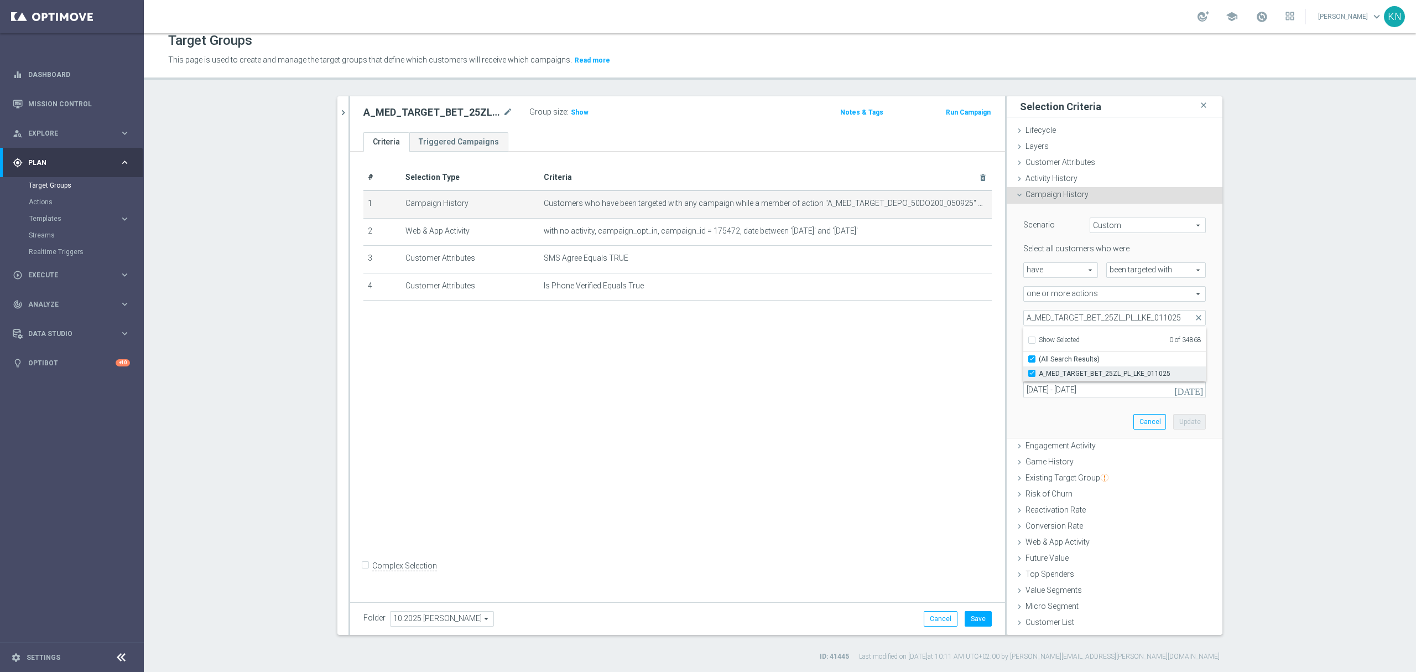
checkbox input "true"
type input "A_MED_TARGET_BET_25ZL_PL_LKE_011025"
checkbox input "true"
click at [1015, 330] on div "Scenario Custom Custom arrow_drop_down search Select all customers who were hav…" at bounding box center [1114, 321] width 199 height 234
click at [1193, 389] on icon "[DATE]" at bounding box center [1189, 389] width 30 height 10
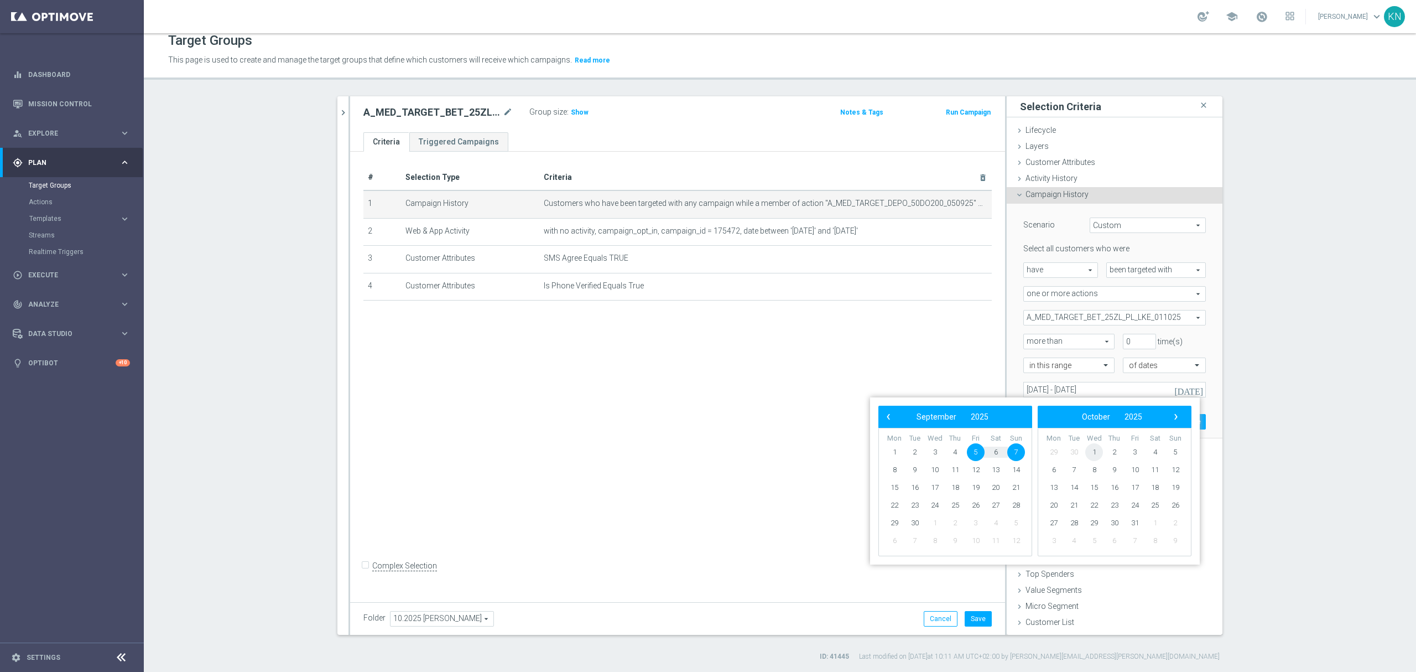
click at [1099, 454] on span "1" at bounding box center [1094, 452] width 18 height 18
click at [956, 452] on span "2" at bounding box center [955, 452] width 18 height 18
type input "[DATE] - [DATE]"
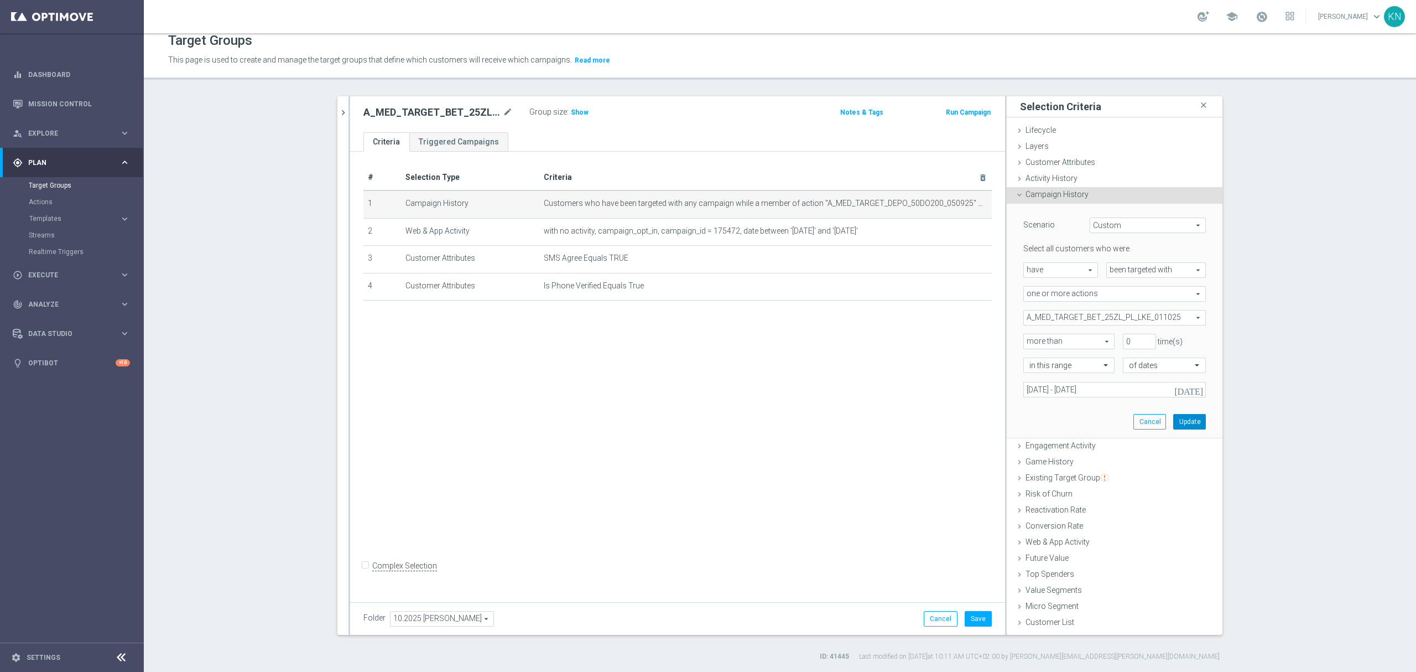
click at [1186, 420] on button "Update" at bounding box center [1189, 421] width 33 height 15
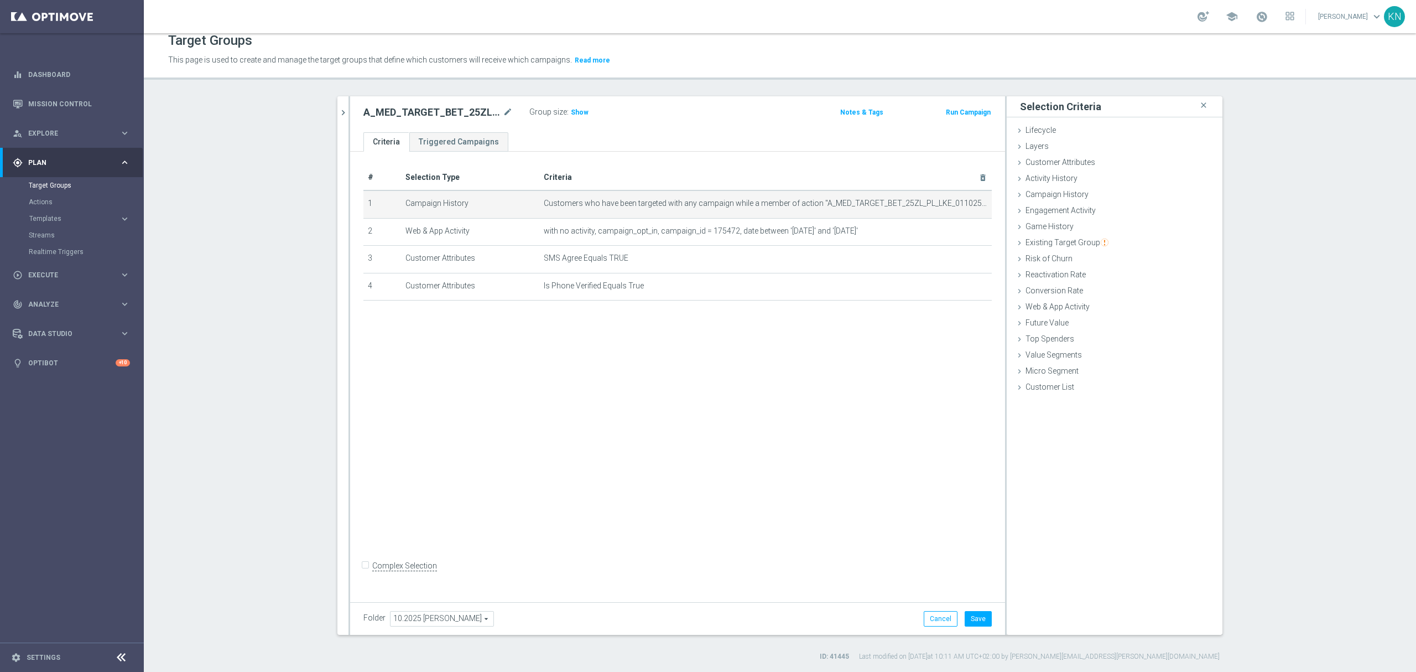
click at [827, 399] on div "# Selection Type Criteria delete_forever 1 Campaign History Customers who have …" at bounding box center [677, 374] width 655 height 445
click at [952, 232] on icon "mode_edit" at bounding box center [956, 230] width 9 height 9
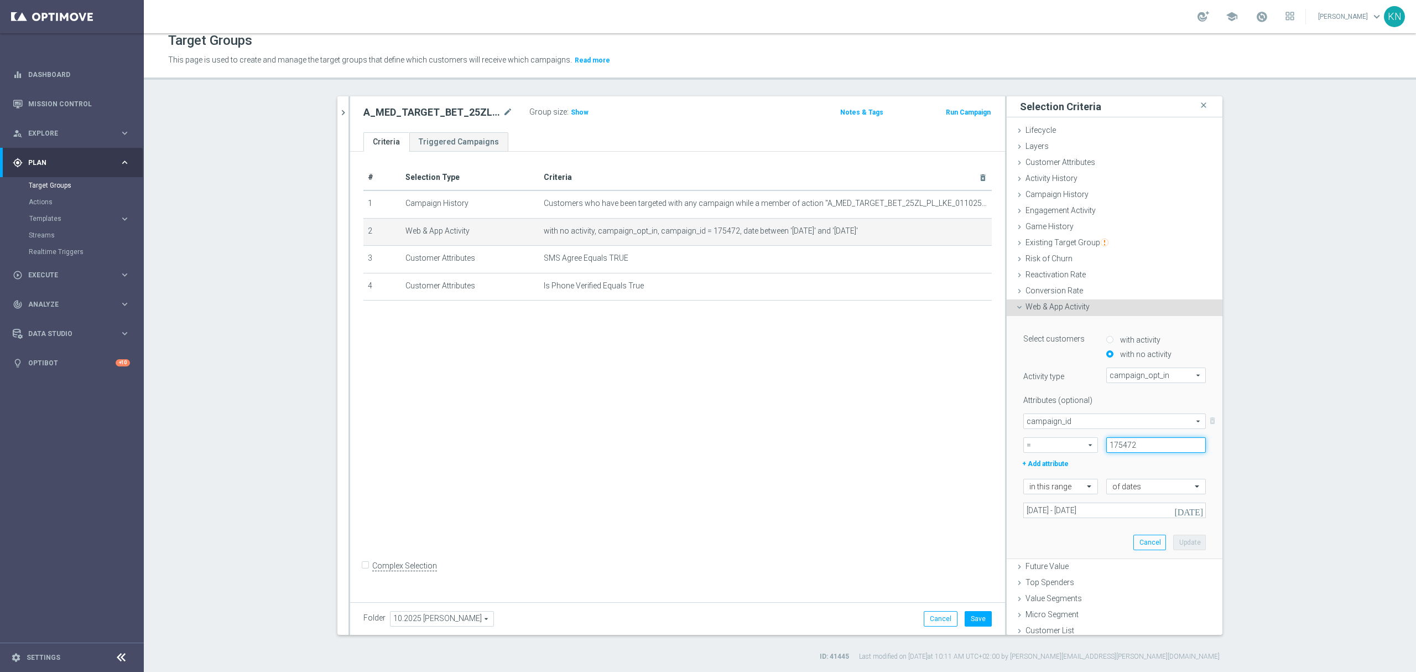
click at [1122, 444] on input "175472" at bounding box center [1156, 444] width 100 height 15
paste input "185375"
type input "185375"
click at [1116, 465] on div "+ Add attribute" at bounding box center [1114, 462] width 199 height 14
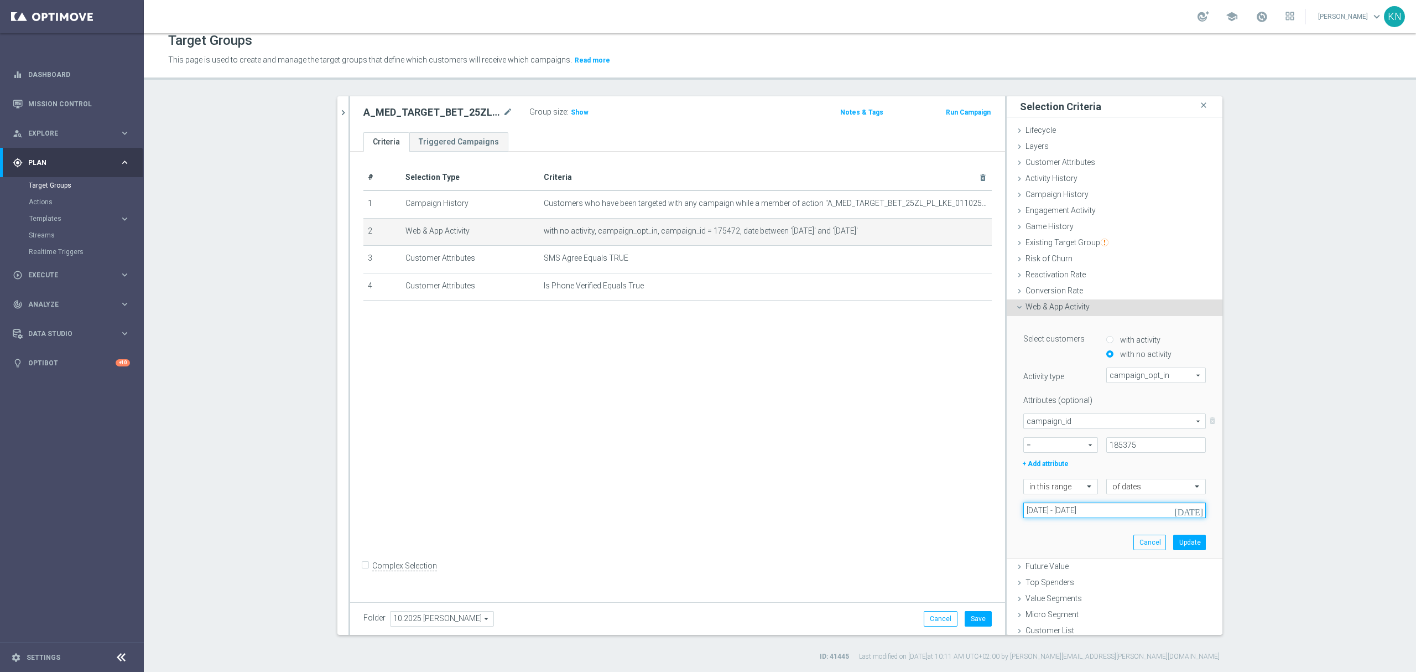
click at [1067, 502] on input "[DATE] - [DATE]" at bounding box center [1114, 509] width 183 height 15
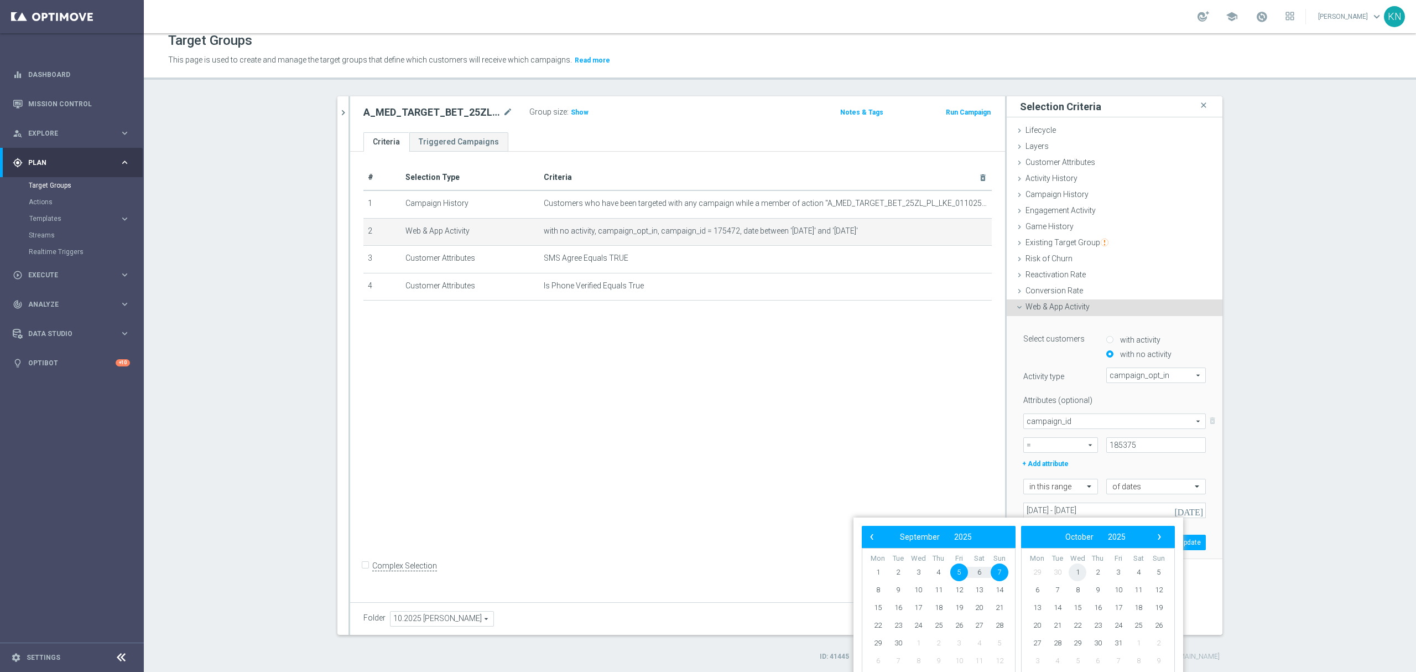
click at [1082, 574] on span "1" at bounding box center [1078, 572] width 18 height 18
click at [939, 572] on span "2" at bounding box center [939, 572] width 18 height 18
type input "[DATE] - [DATE]"
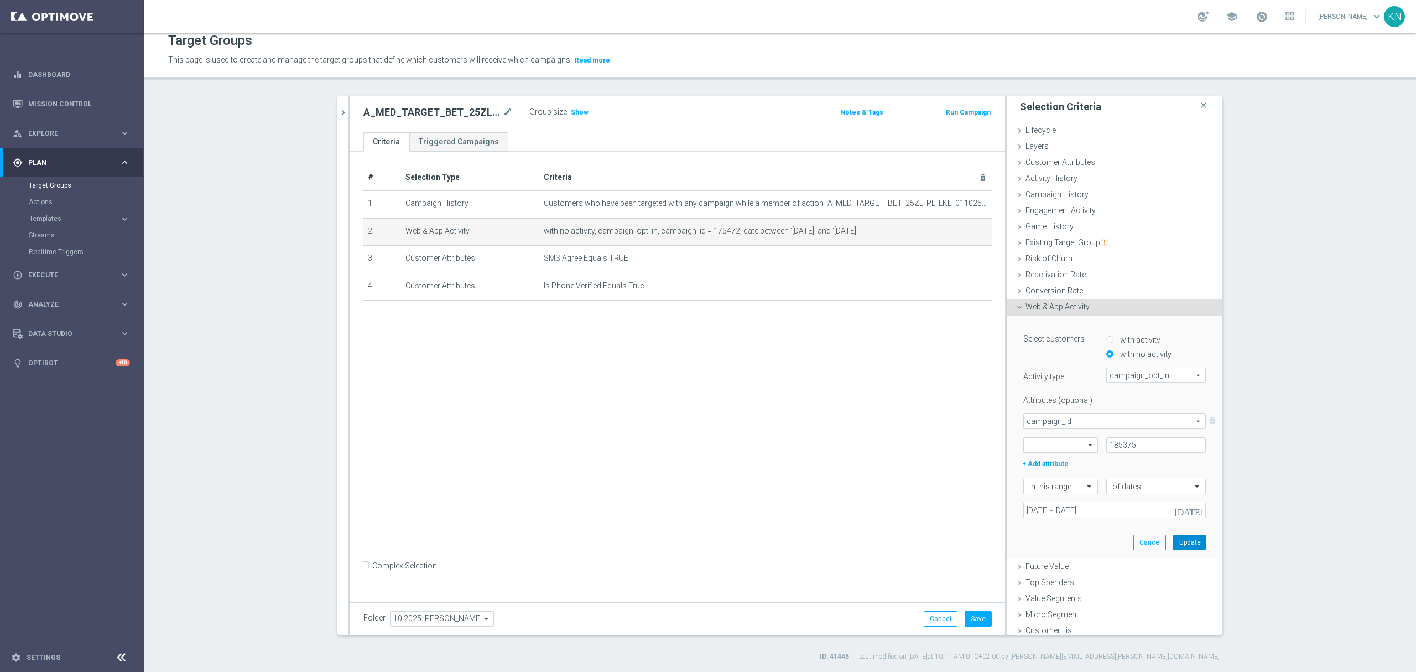
click at [1173, 541] on button "Update" at bounding box center [1189, 541] width 33 height 15
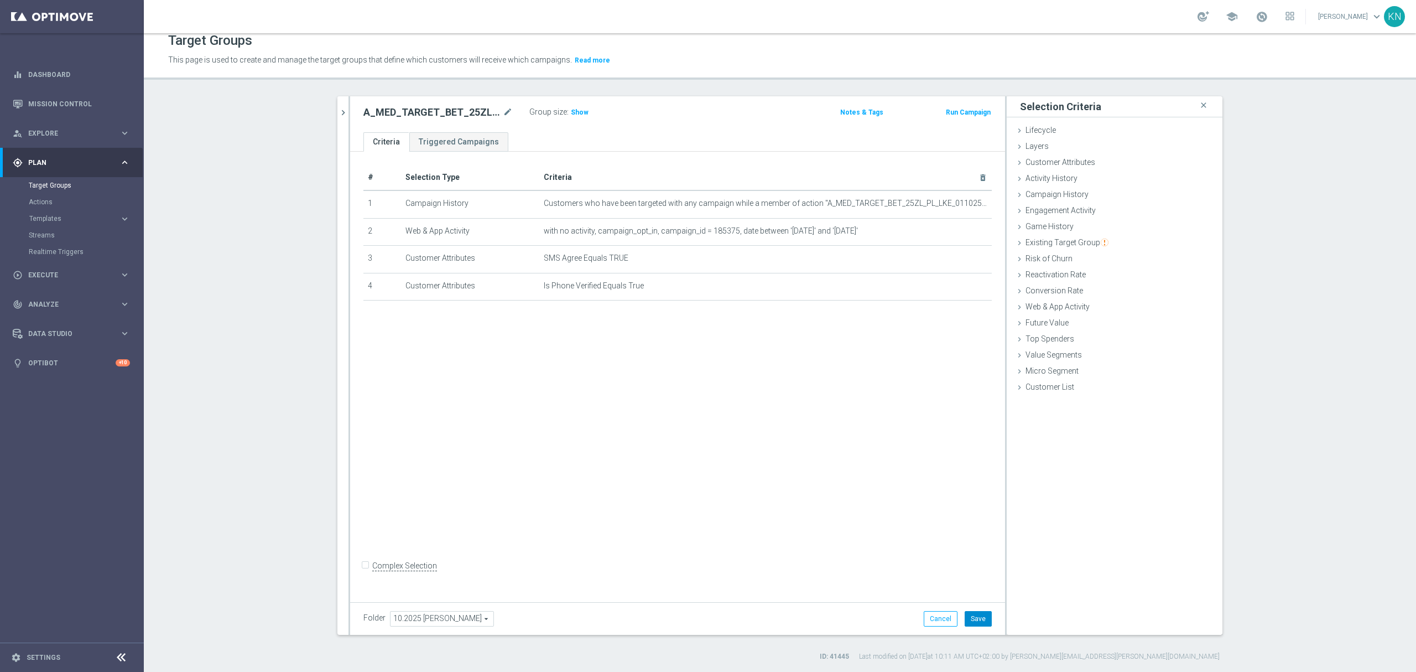
click at [977, 618] on button "Save" at bounding box center [978, 618] width 27 height 15
click at [331, 110] on div "search more_vert Prioritize Customer Target Groups library_add create_new_folder" at bounding box center [779, 378] width 929 height 565
drag, startPoint x: 337, startPoint y: 122, endPoint x: 352, endPoint y: 136, distance: 20.7
click at [337, 121] on button "chevron_right" at bounding box center [342, 112] width 11 height 33
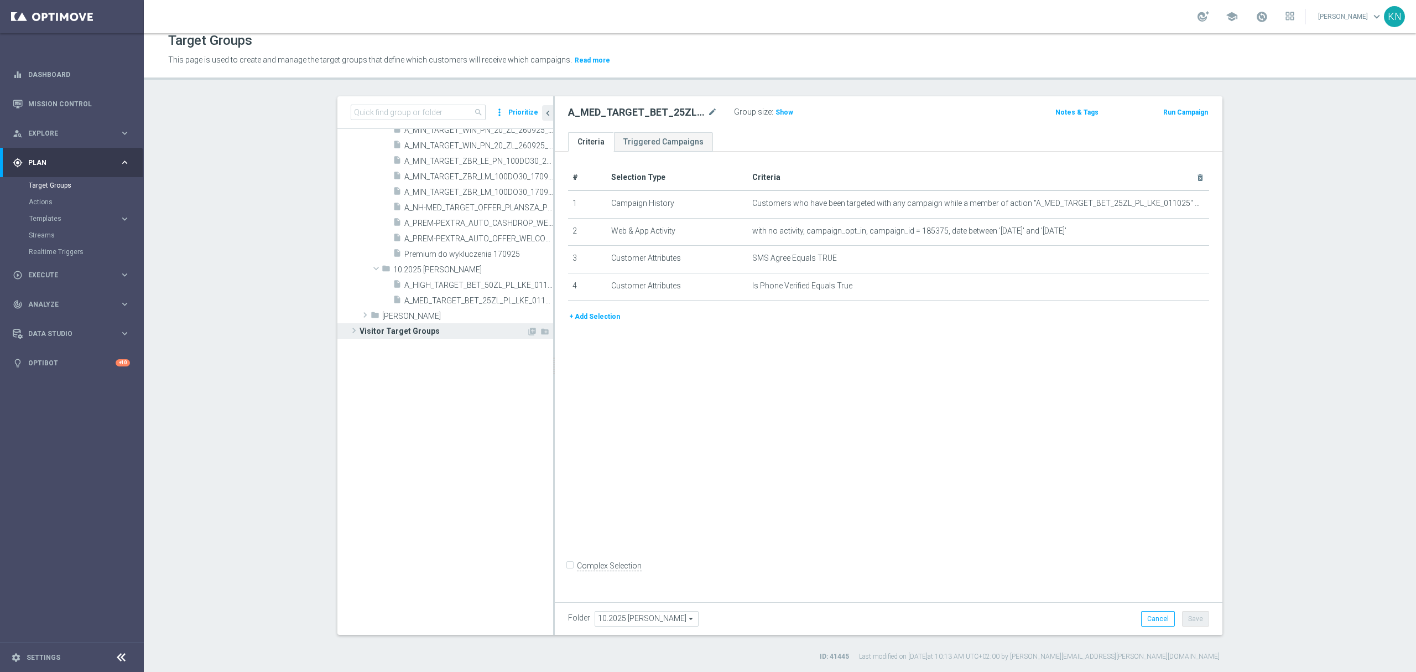
scroll to position [626, 0]
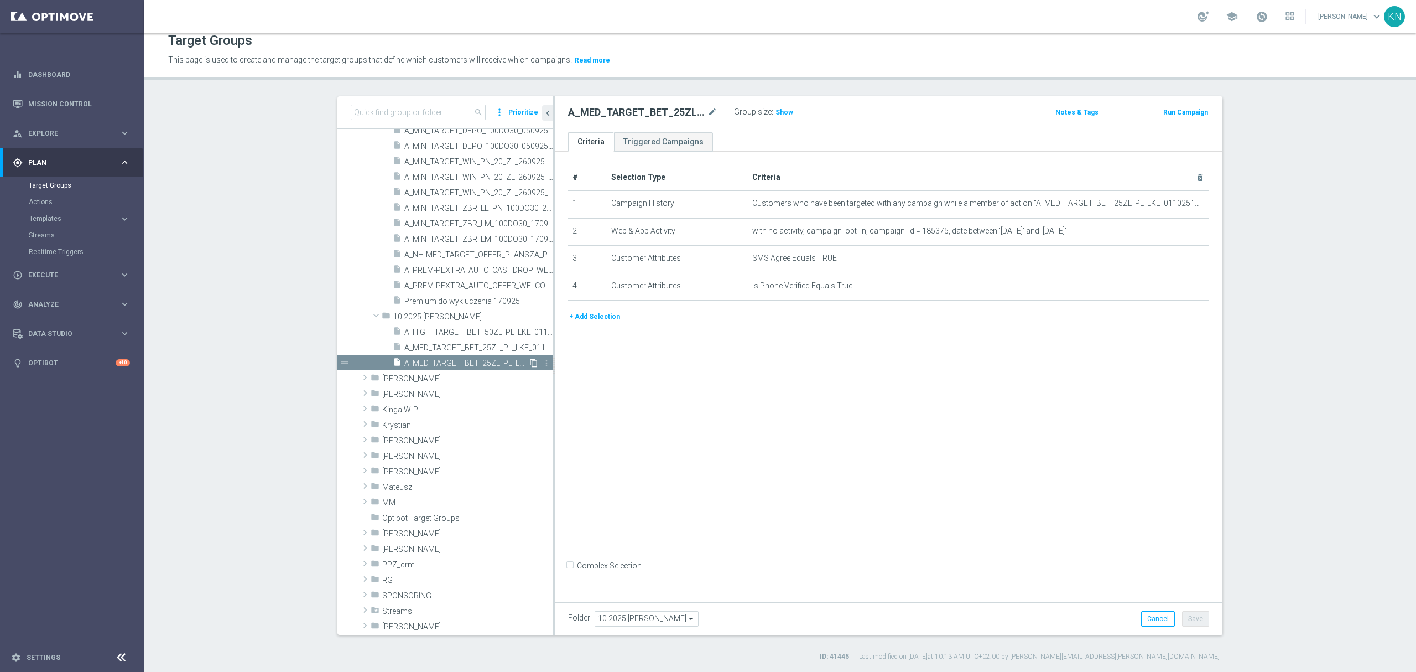
click at [529, 361] on icon "content_copy" at bounding box center [533, 362] width 9 height 9
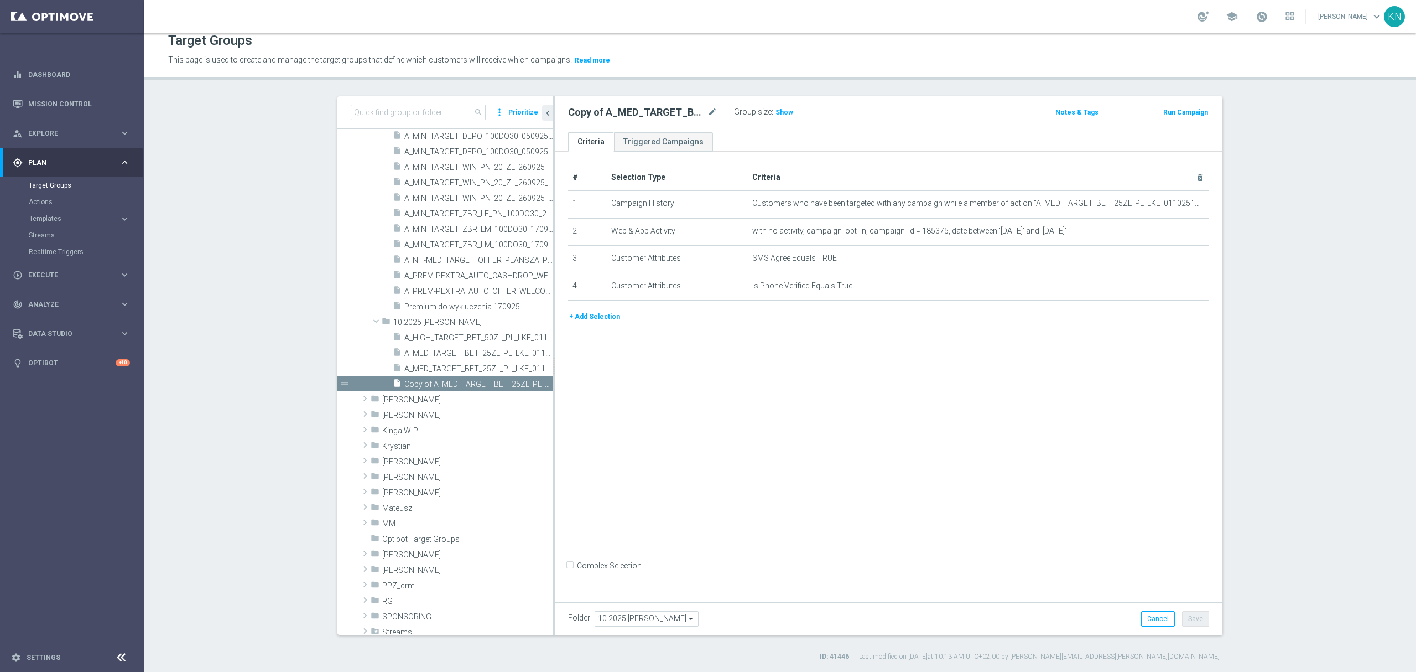
scroll to position [567, 0]
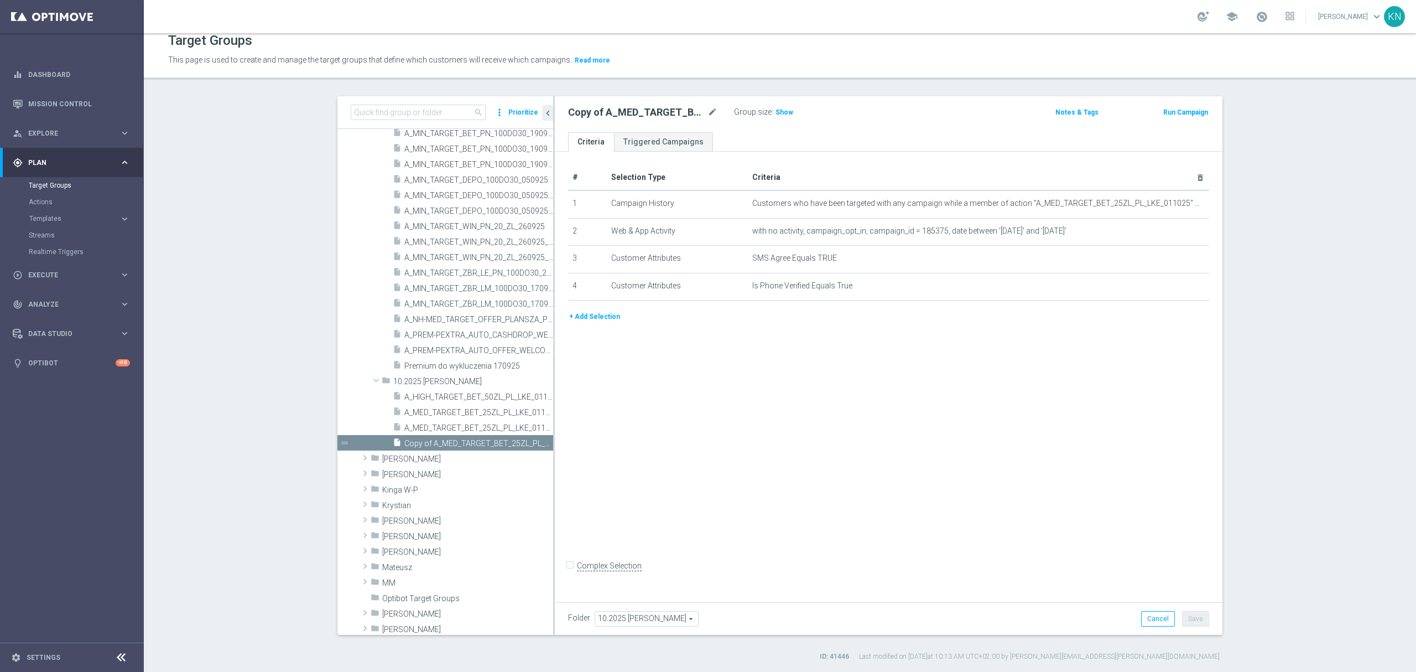
click at [700, 111] on div "Copy of A_MED_TARGET_BET_25ZL_PL_LKE_011025_SMS mode_edit" at bounding box center [642, 112] width 149 height 13
click at [707, 111] on icon "mode_edit" at bounding box center [712, 112] width 10 height 13
type input "A_HIGH_TARGET_BET_50ZL_PL_LKE_011025_SMS"
click at [808, 377] on div "# Selection Type Criteria delete_forever 1 Campaign History Customers who have …" at bounding box center [889, 374] width 668 height 445
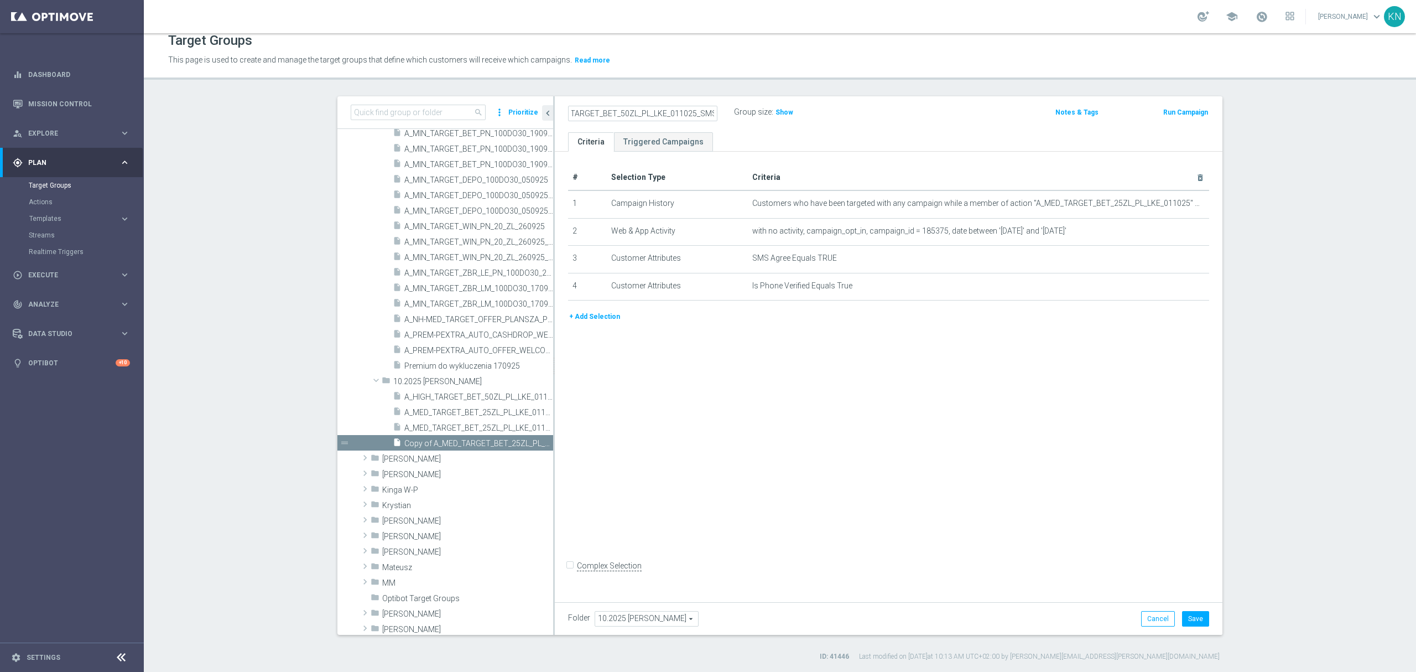
scroll to position [0, 0]
click at [1169, 202] on icon "mode_edit" at bounding box center [1173, 203] width 9 height 9
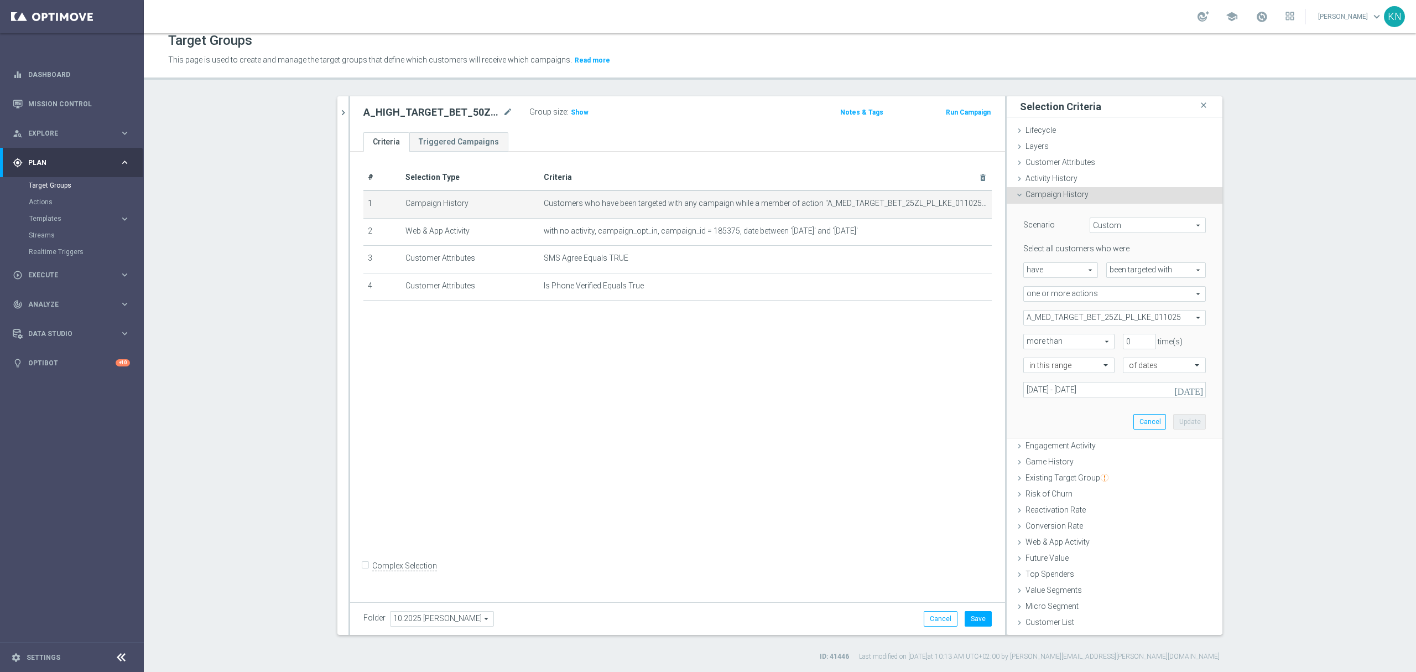
click at [1109, 319] on span "A_MED_TARGET_BET_25ZL_PL_LKE_011025" at bounding box center [1114, 317] width 181 height 14
click at [1039, 337] on label "Show Selected" at bounding box center [1059, 341] width 41 height 10
click at [1029, 338] on input "Show Selected" at bounding box center [1031, 341] width 7 height 7
checkbox input "true"
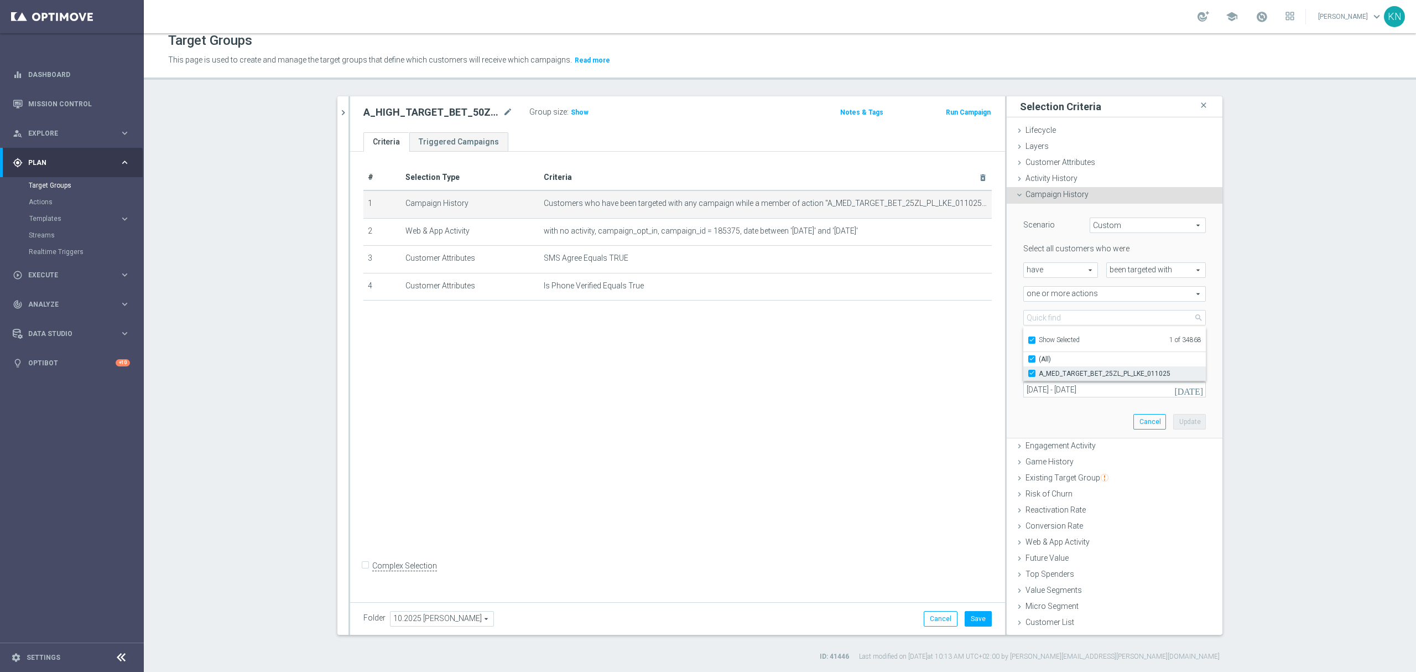
click at [1032, 374] on input "A_MED_TARGET_BET_25ZL_PL_LKE_011025" at bounding box center [1035, 372] width 7 height 7
checkbox input "false"
type input "Select Action"
checkbox input "false"
click at [1028, 340] on input "Show Selected" at bounding box center [1031, 341] width 7 height 7
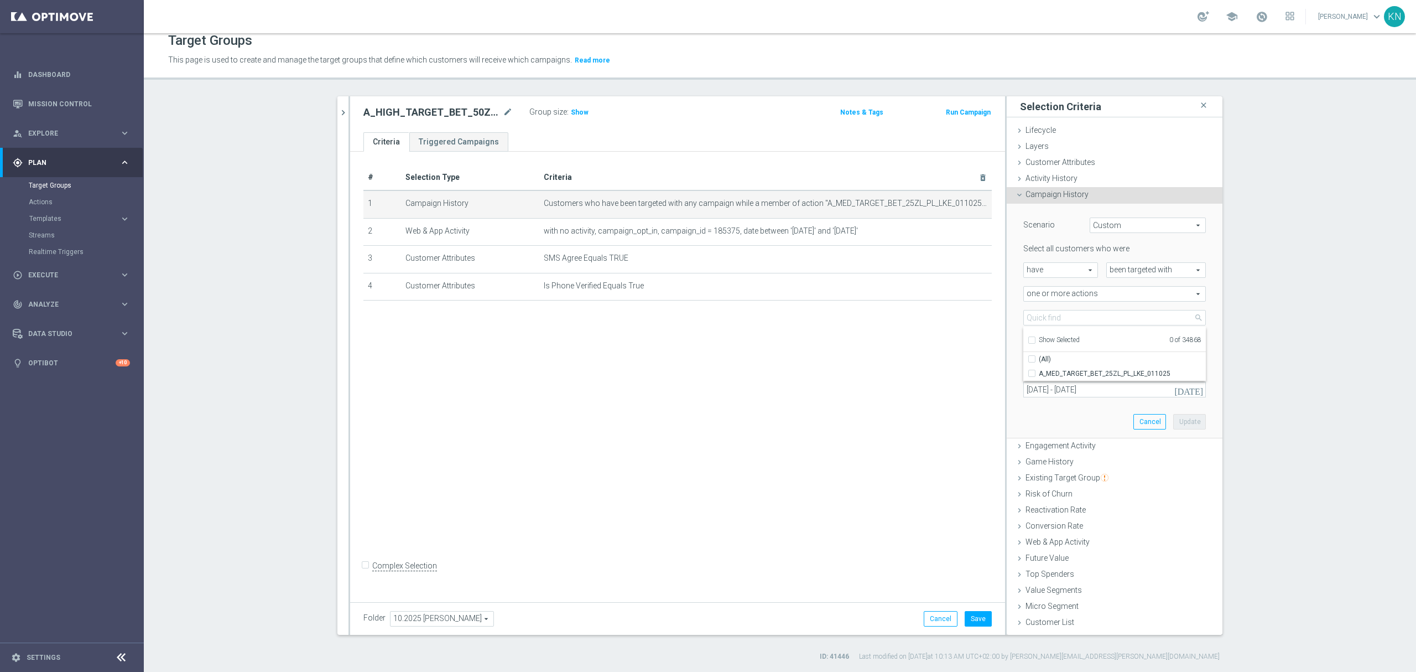
checkbox input "false"
click at [1045, 317] on input "search" at bounding box center [1114, 317] width 183 height 15
paste input "A_HIGH_TARGET_BET_50ZL_PL_LKE_011025"
type input "A_HIGH_TARGET_BET_50ZL_PL_LKE_011025"
drag, startPoint x: 1023, startPoint y: 374, endPoint x: 1027, endPoint y: 367, distance: 8.2
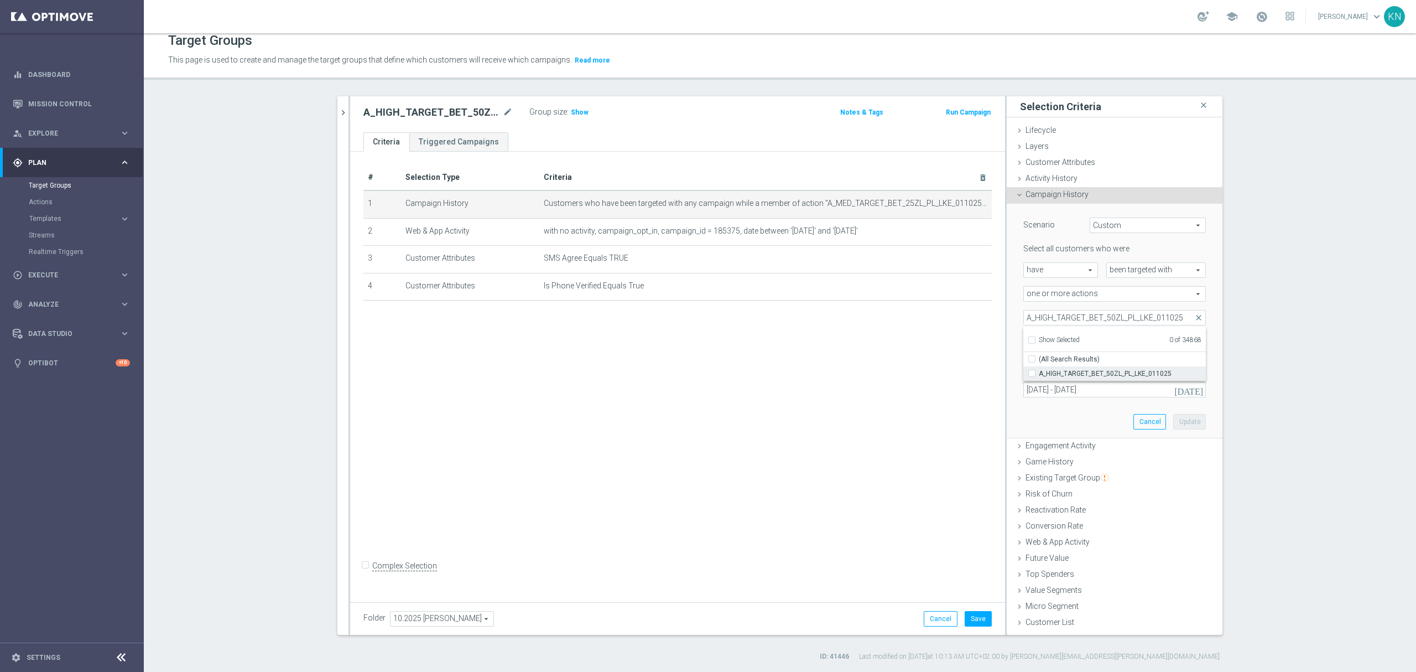
click at [1039, 375] on label "A_HIGH_TARGET_BET_50ZL_PL_LKE_011025" at bounding box center [1122, 373] width 167 height 14
click at [1032, 375] on input "A_HIGH_TARGET_BET_50ZL_PL_LKE_011025" at bounding box center [1035, 372] width 7 height 7
checkbox input "true"
type input "A_HIGH_TARGET_BET_50ZL_PL_LKE_011025"
checkbox input "true"
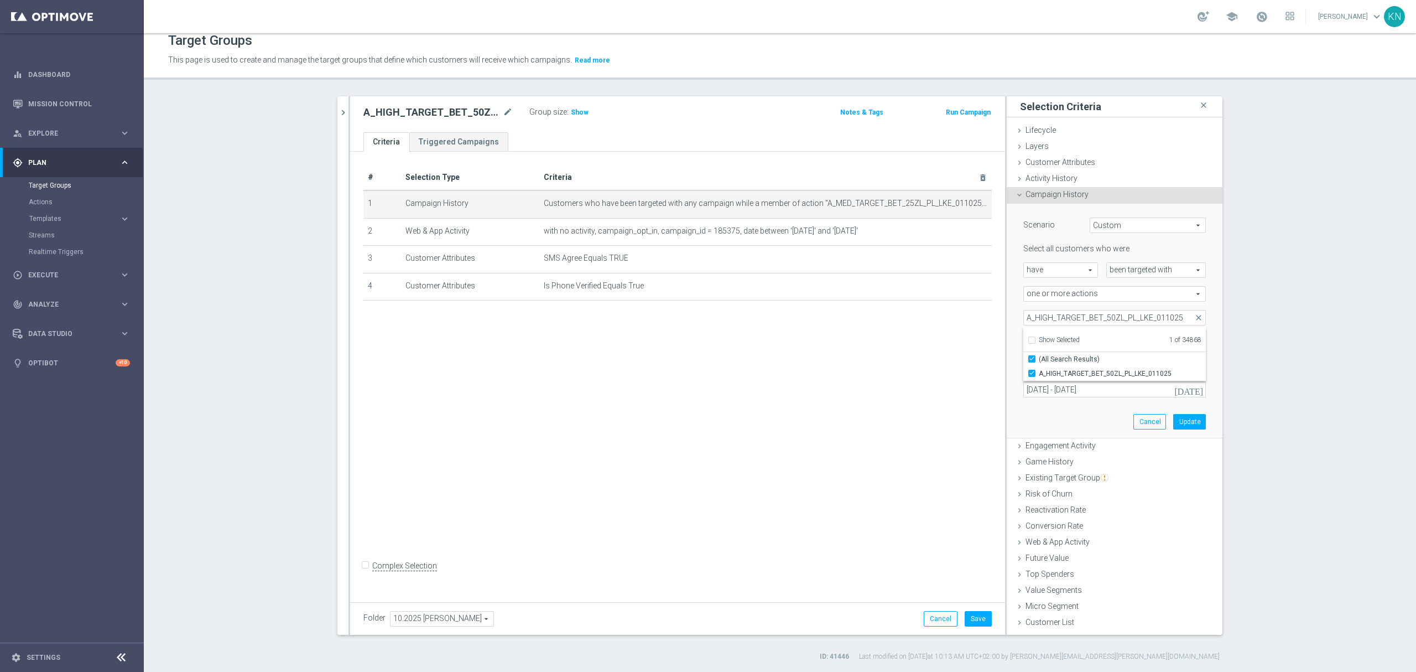
click at [1007, 347] on div "Scenario Custom Custom arrow_drop_down search Select all customers who were hav…" at bounding box center [1115, 321] width 216 height 235
click at [1184, 424] on button "Update" at bounding box center [1189, 421] width 33 height 15
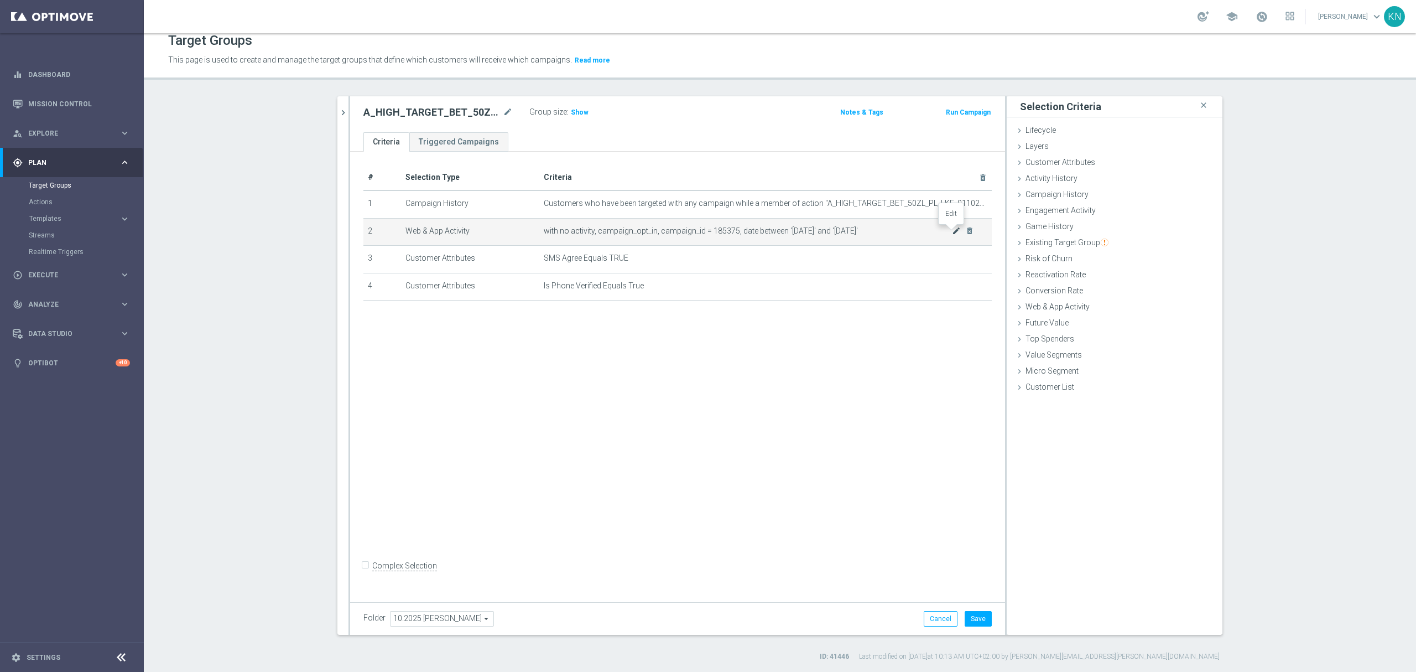
click at [952, 231] on icon "mode_edit" at bounding box center [956, 230] width 9 height 9
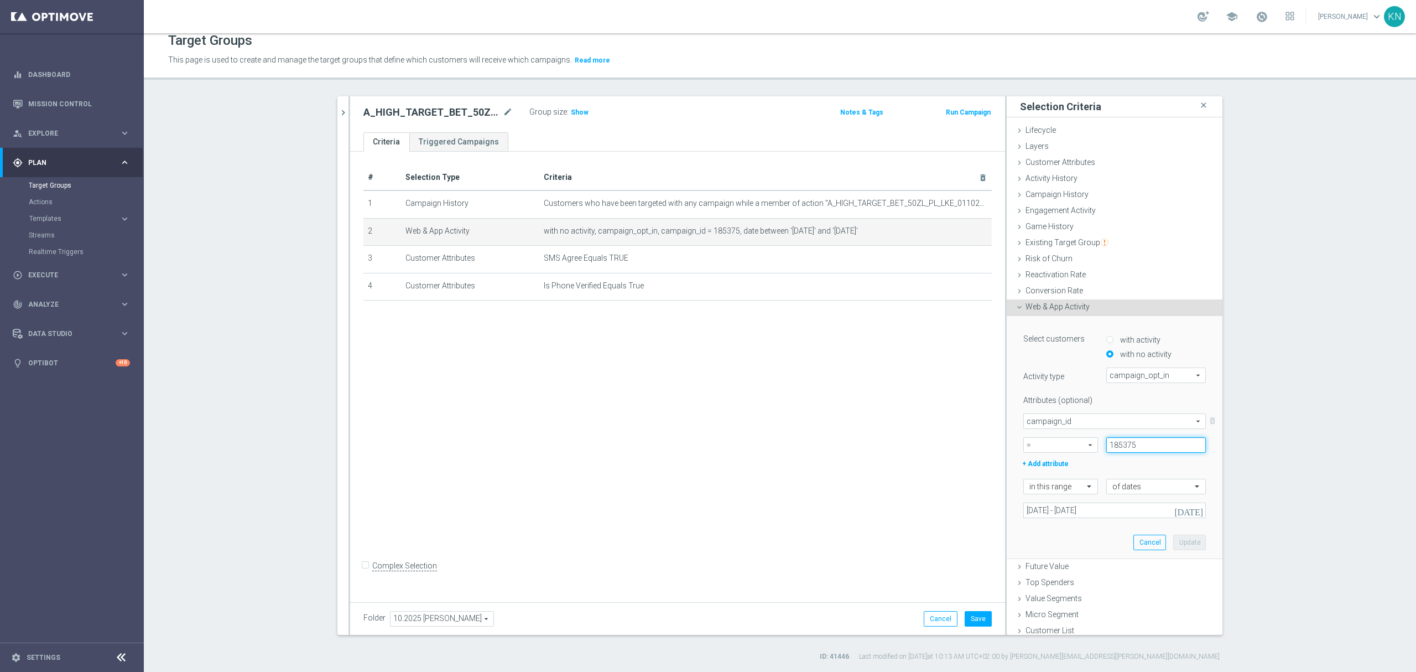
click at [1118, 444] on input "185375" at bounding box center [1156, 444] width 100 height 15
paste input "7"
type input "185377"
click at [1173, 540] on button "Update" at bounding box center [1189, 541] width 33 height 15
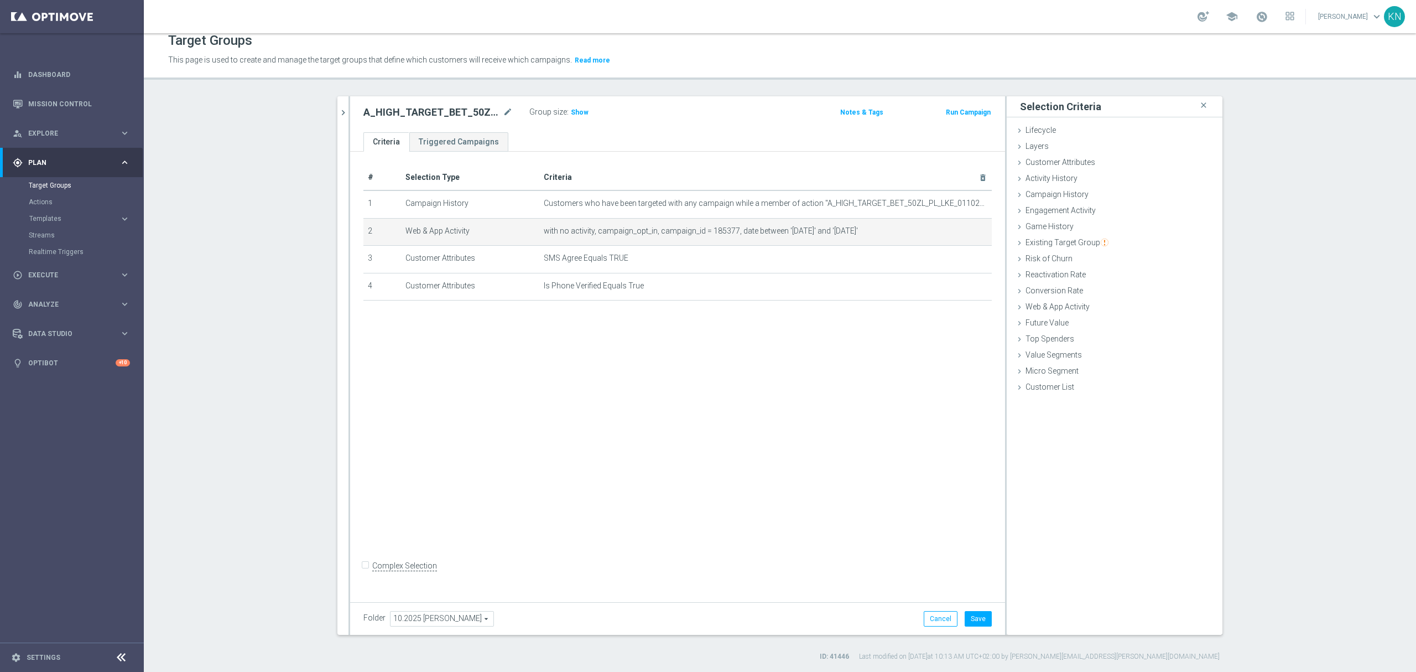
click at [641, 486] on div "# Selection Type Criteria delete_forever 1 Campaign History Customers who have …" at bounding box center [677, 374] width 655 height 445
click at [972, 622] on button "Save" at bounding box center [978, 618] width 27 height 15
click at [574, 115] on span "Show" at bounding box center [580, 112] width 18 height 8
click at [339, 120] on button "chevron_right" at bounding box center [342, 112] width 11 height 33
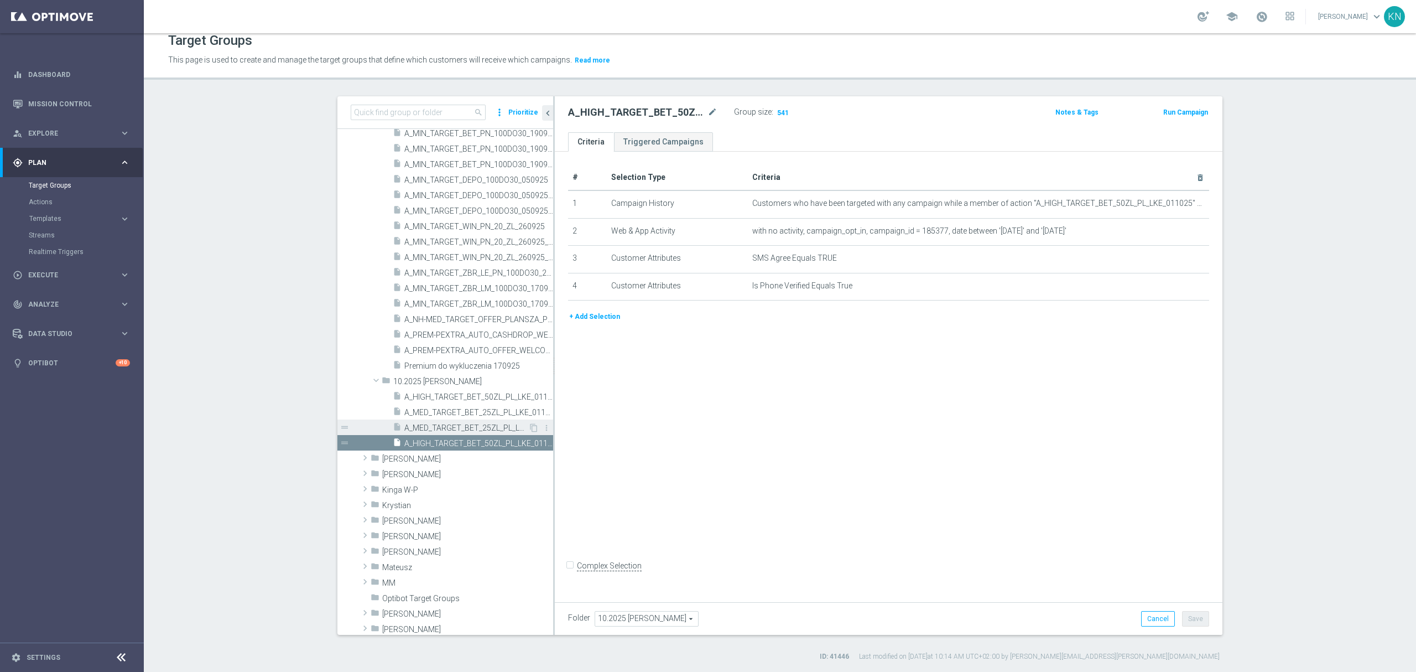
click at [464, 420] on div "insert_drive_file A_MED_TARGET_BET_25ZL_PL_LKE_011025_SMS" at bounding box center [461, 426] width 136 height 15
click at [783, 111] on span "Show" at bounding box center [784, 112] width 18 height 8
click at [771, 410] on div "# Selection Type Criteria delete_forever 1 Campaign History Customers who have …" at bounding box center [889, 374] width 668 height 445
click at [670, 447] on div "# Selection Type Criteria delete_forever 1 Campaign History Customers who have …" at bounding box center [889, 374] width 668 height 445
